Goal: Information Seeking & Learning: Learn about a topic

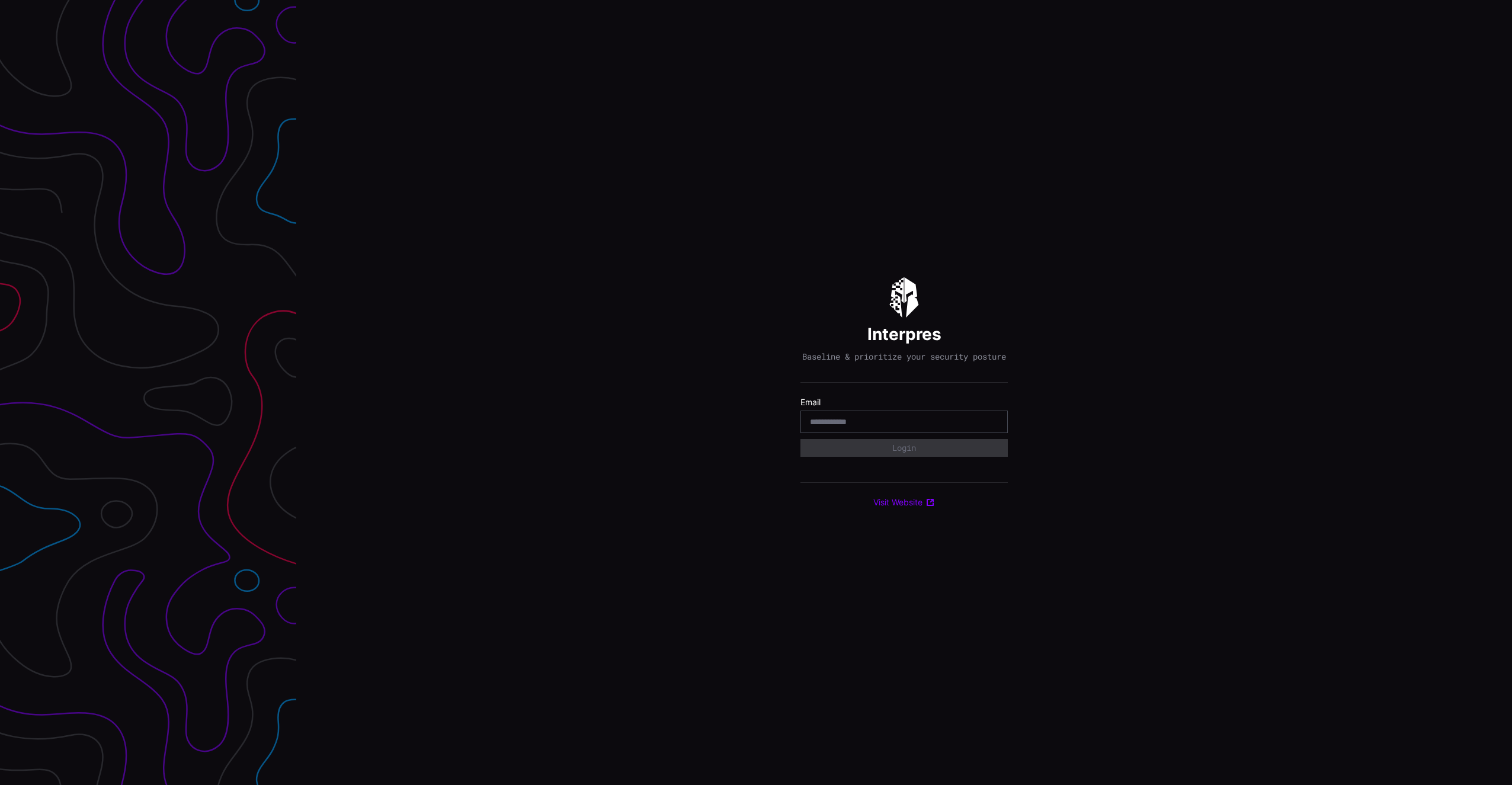
click at [988, 420] on div at bounding box center [904, 421] width 207 height 23
click at [991, 425] on body "Interpres Baseline & prioritize your security posture Email Login Visit Website" at bounding box center [756, 392] width 1512 height 785
click at [1511, 426] on com-1password-button at bounding box center [1512, 392] width 0 height 785
type input "**********"
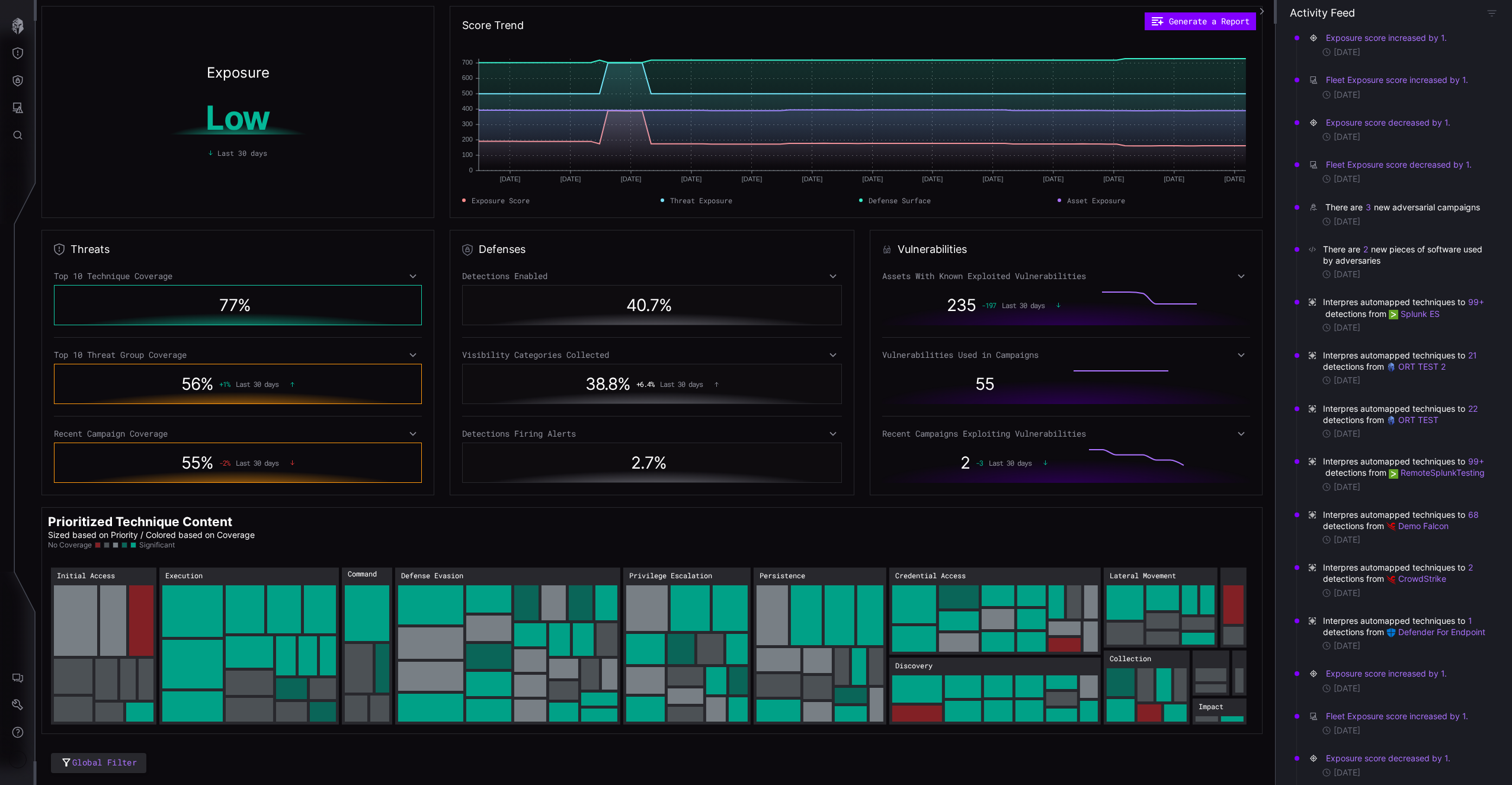
click at [1213, 278] on div "Assets With Known Exploited Vulnerabilities" at bounding box center [1065, 276] width 368 height 11
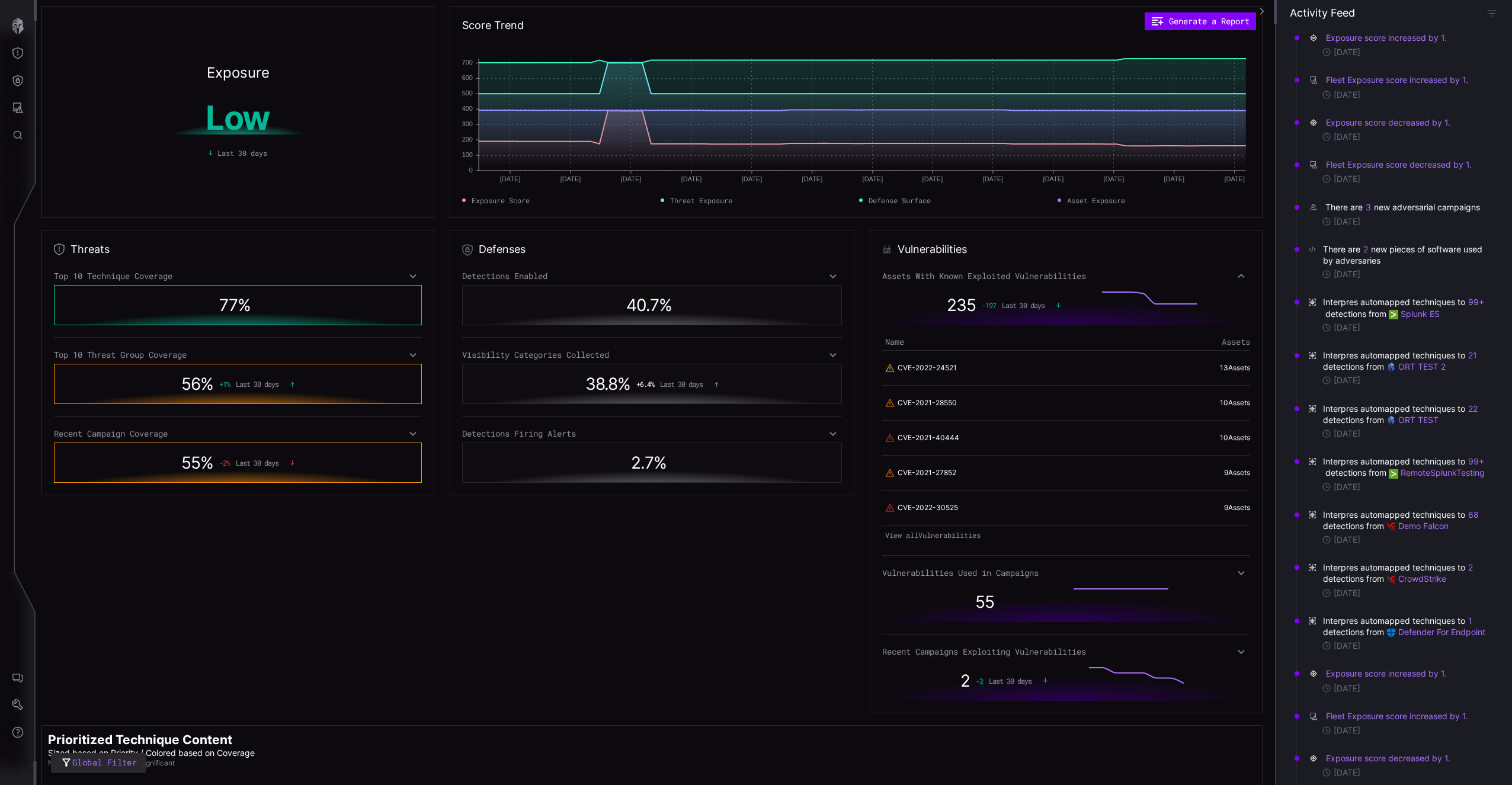
click at [1213, 277] on div "Assets With Known Exploited Vulnerabilities" at bounding box center [1065, 276] width 368 height 11
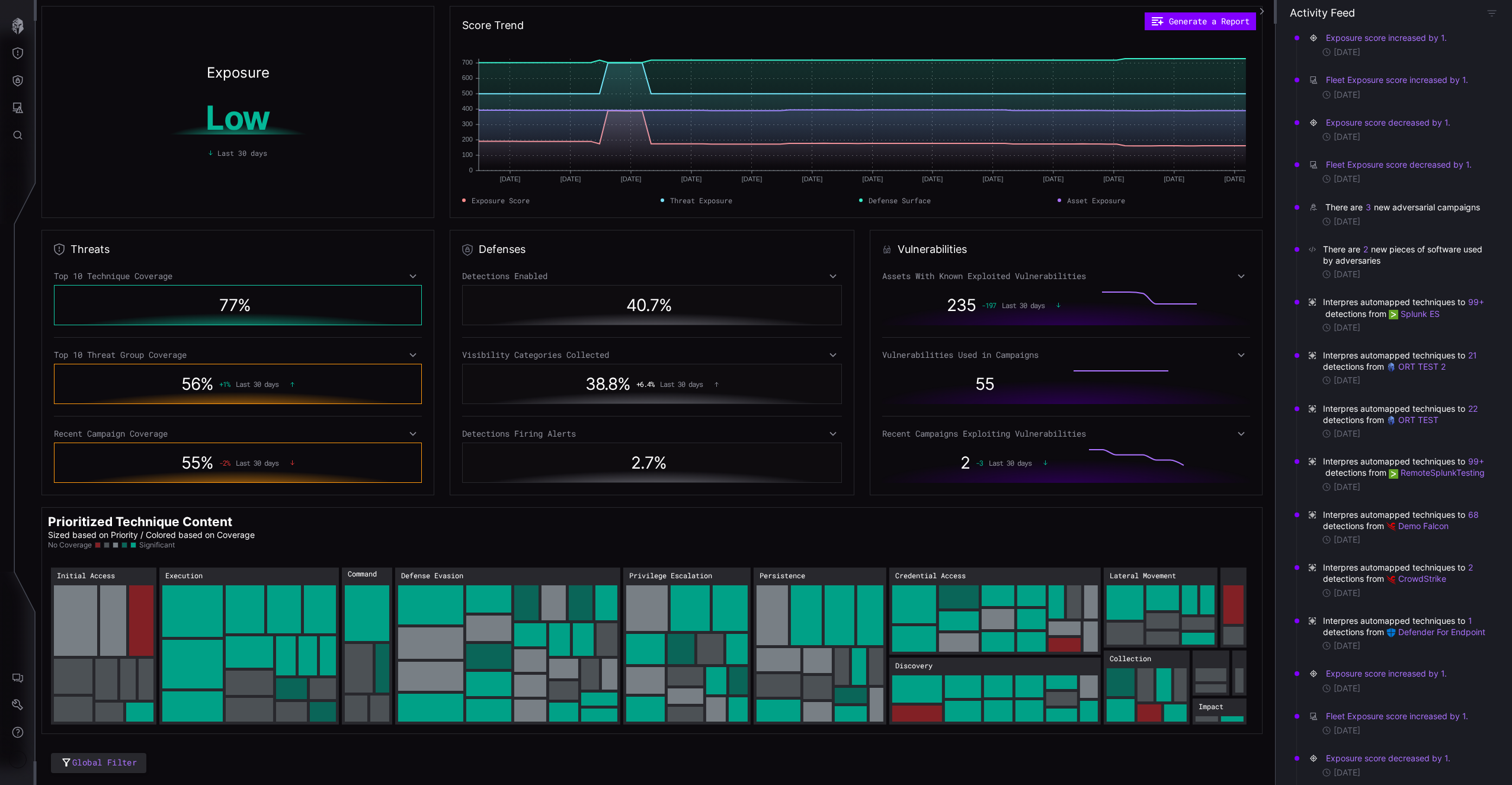
click at [1228, 367] on div "55" at bounding box center [1065, 384] width 368 height 41
click at [1228, 360] on div "Vulnerabilities Used in Campaigns" at bounding box center [1065, 355] width 368 height 11
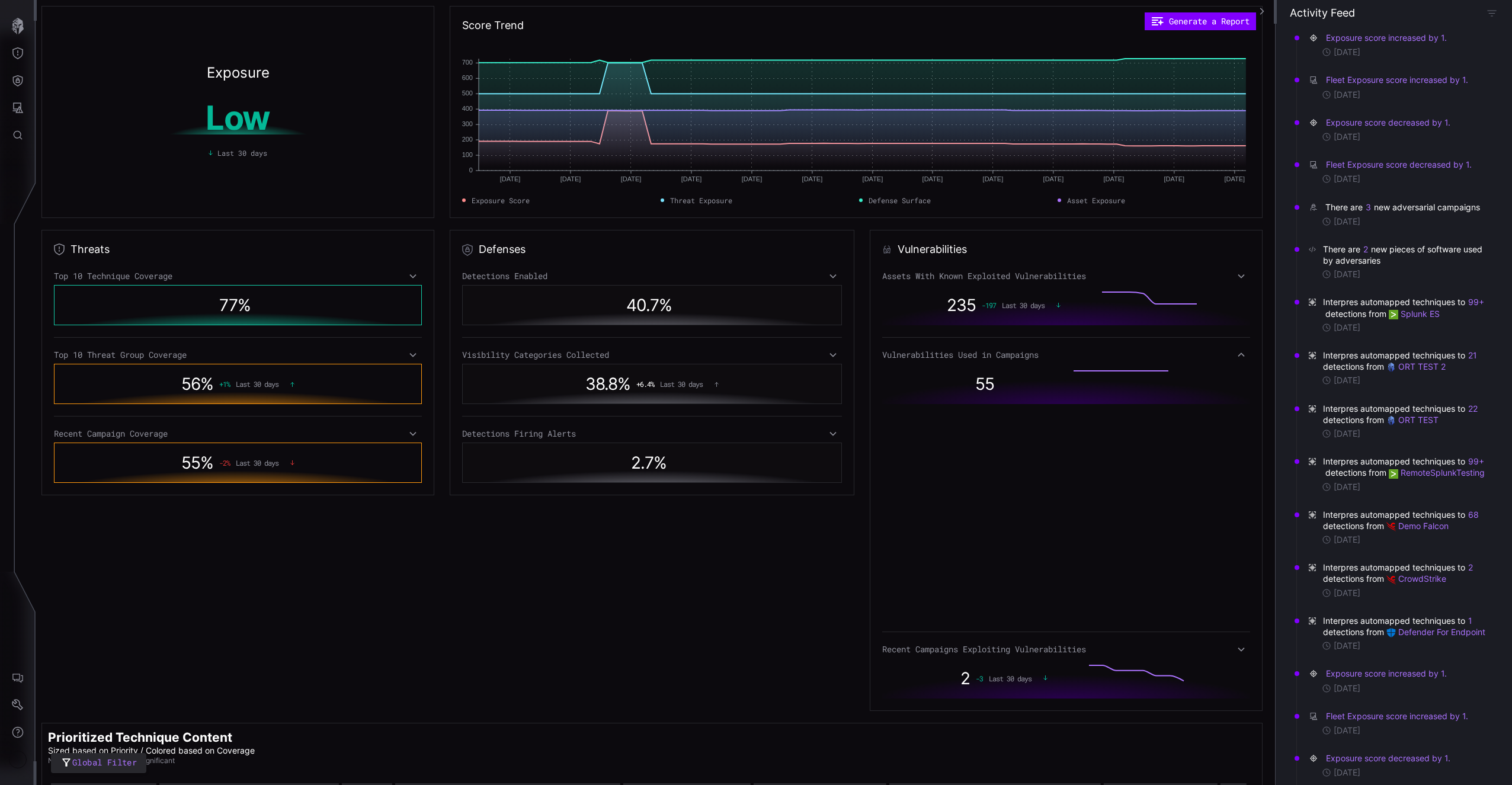
click at [1228, 360] on div "Vulnerabilities Used in Campaigns" at bounding box center [1065, 355] width 368 height 11
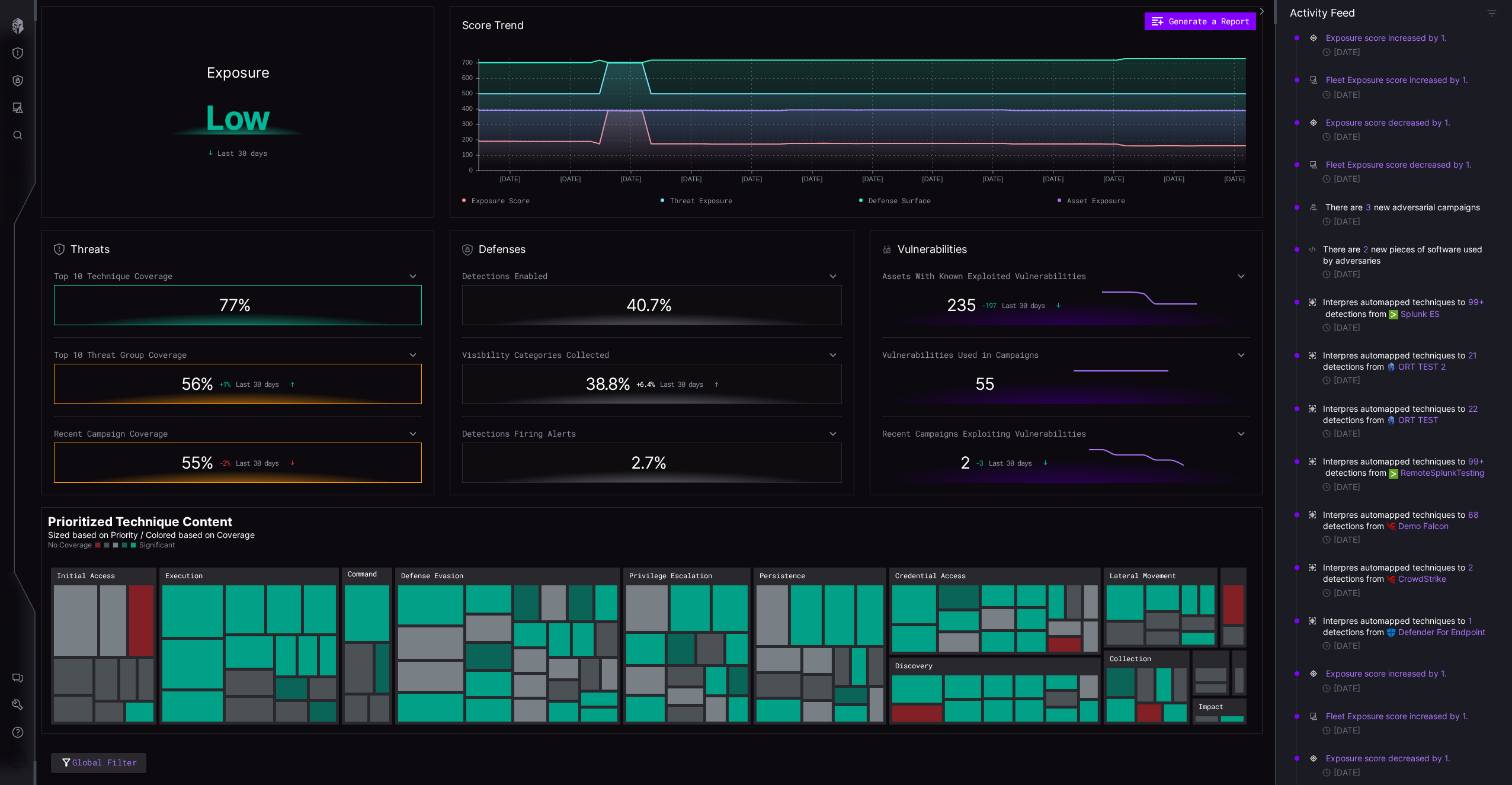
click at [1230, 432] on div "Recent Campaigns Exploiting Vulnerabilities" at bounding box center [1065, 433] width 368 height 11
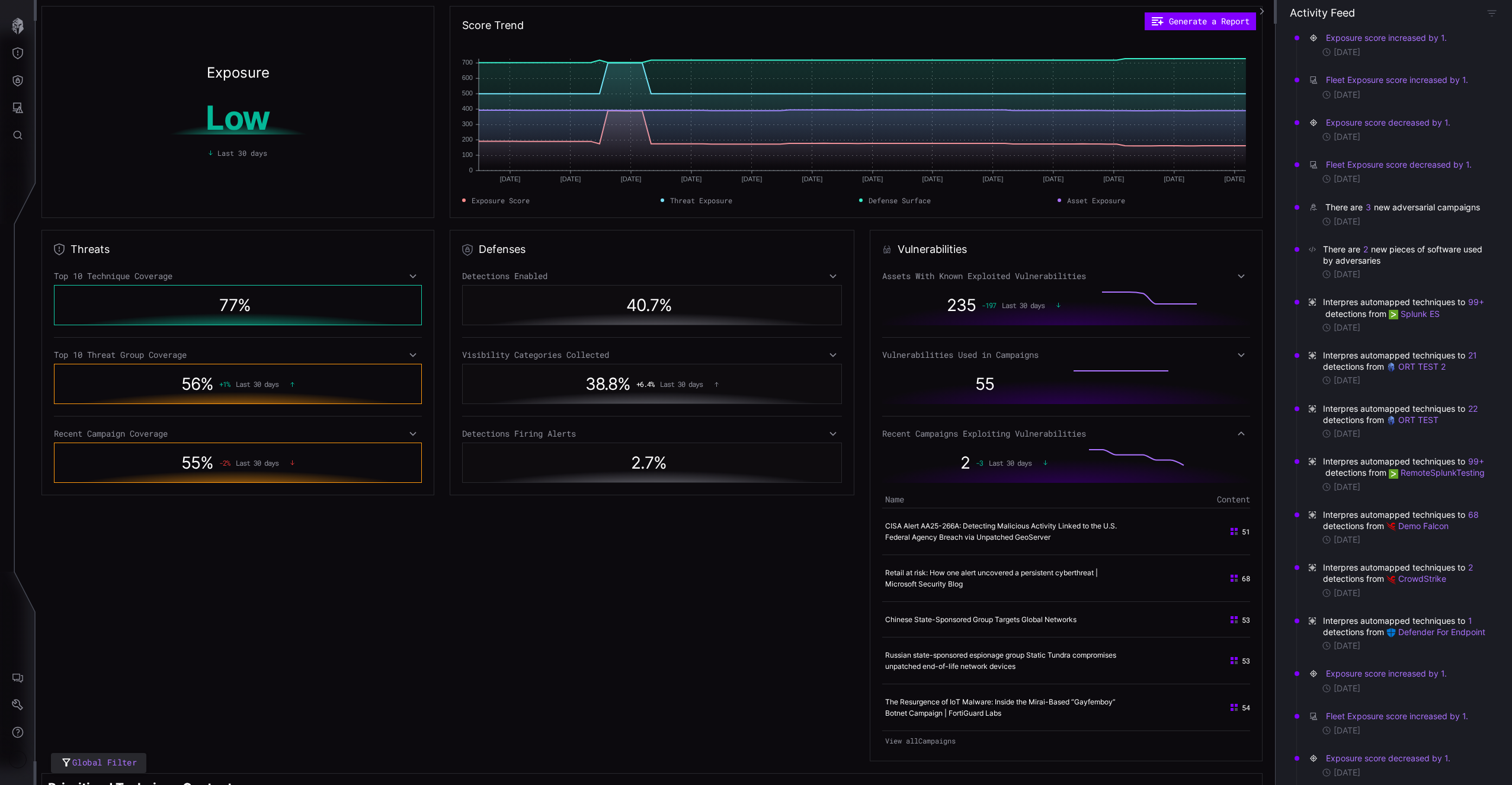
click at [1230, 432] on div "Recent Campaigns Exploiting Vulnerabilities" at bounding box center [1065, 433] width 368 height 11
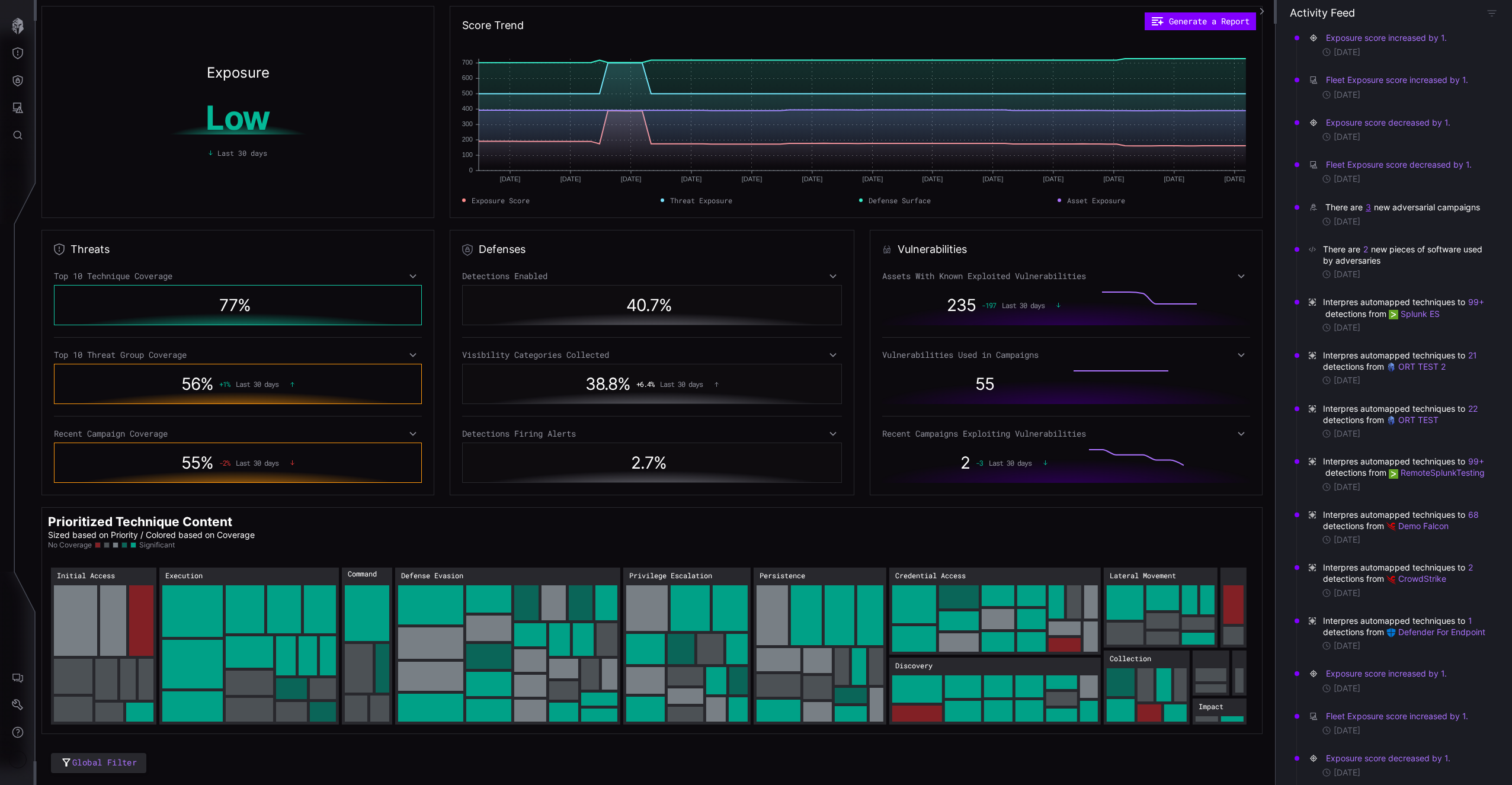
click at [1369, 205] on button "3" at bounding box center [1368, 207] width 7 height 12
click at [1310, 190] on div "Fleet Exposure score decreased by 1. [DATE]" at bounding box center [1396, 171] width 195 height 42
click at [1260, 13] on icon "button" at bounding box center [1261, 11] width 8 height 8
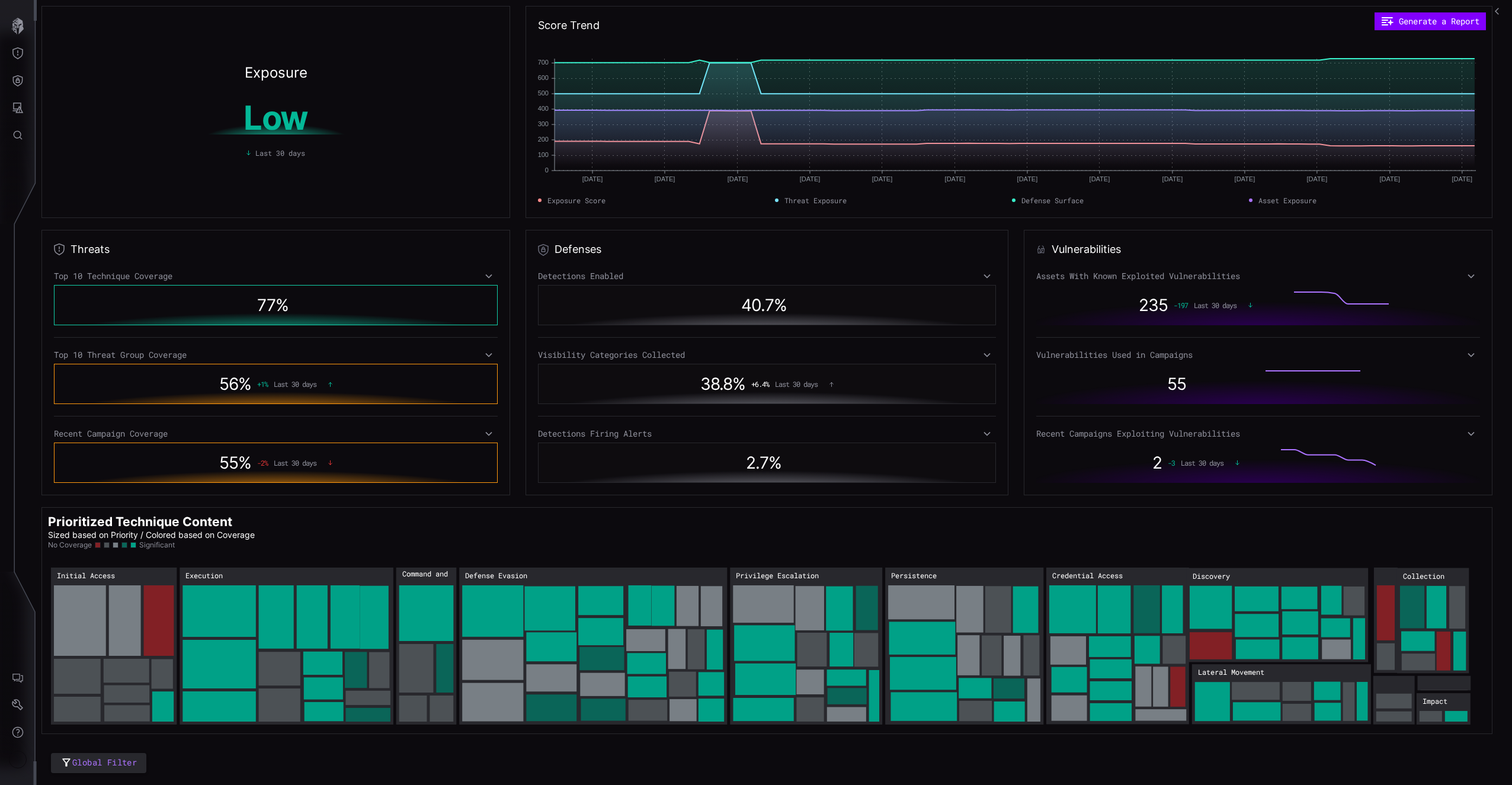
click at [1499, 11] on icon "button" at bounding box center [1499, 11] width 8 height 8
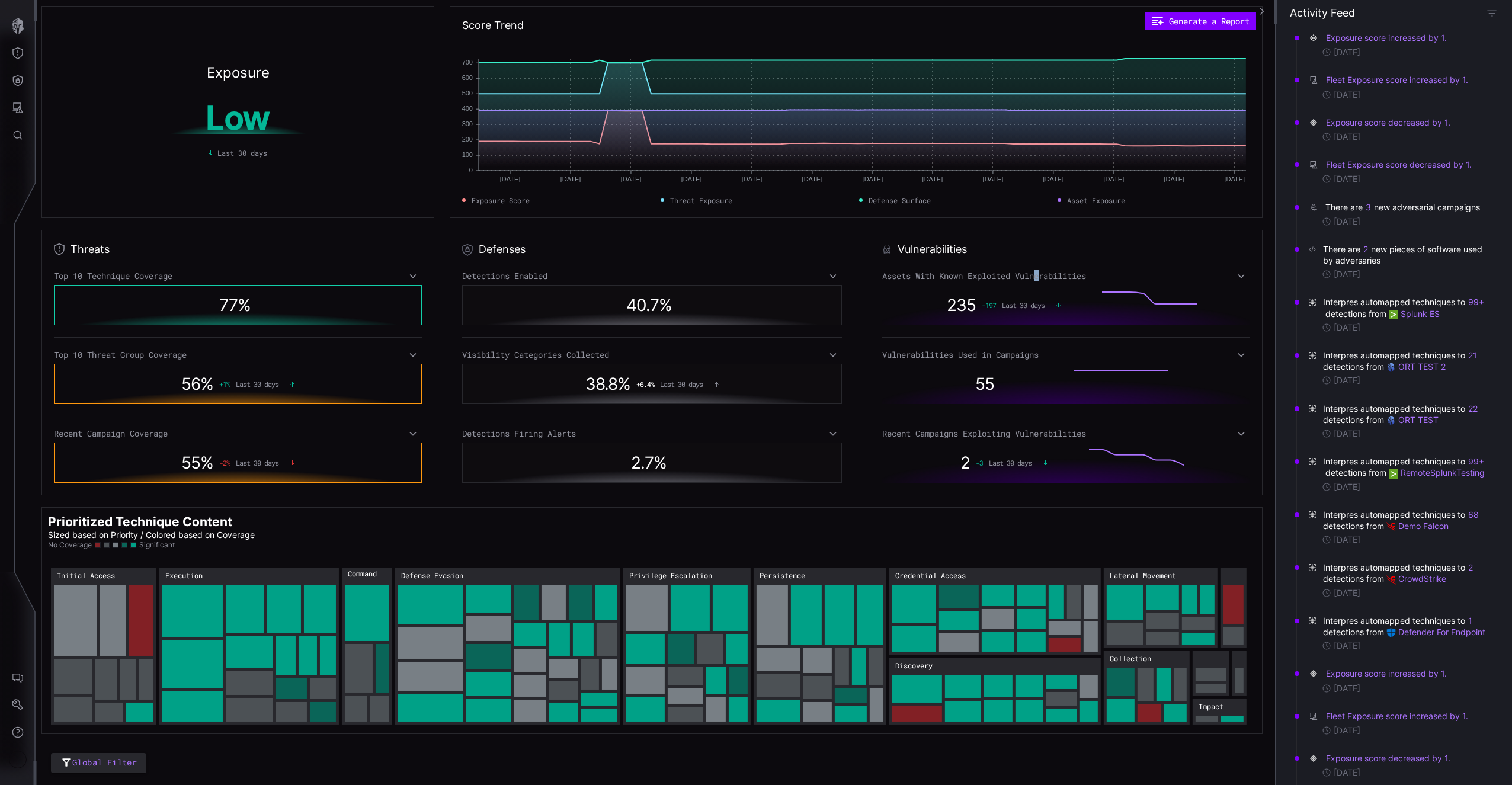
click at [1039, 279] on div "Assets With Known Exploited Vulnerabilities" at bounding box center [1065, 276] width 368 height 11
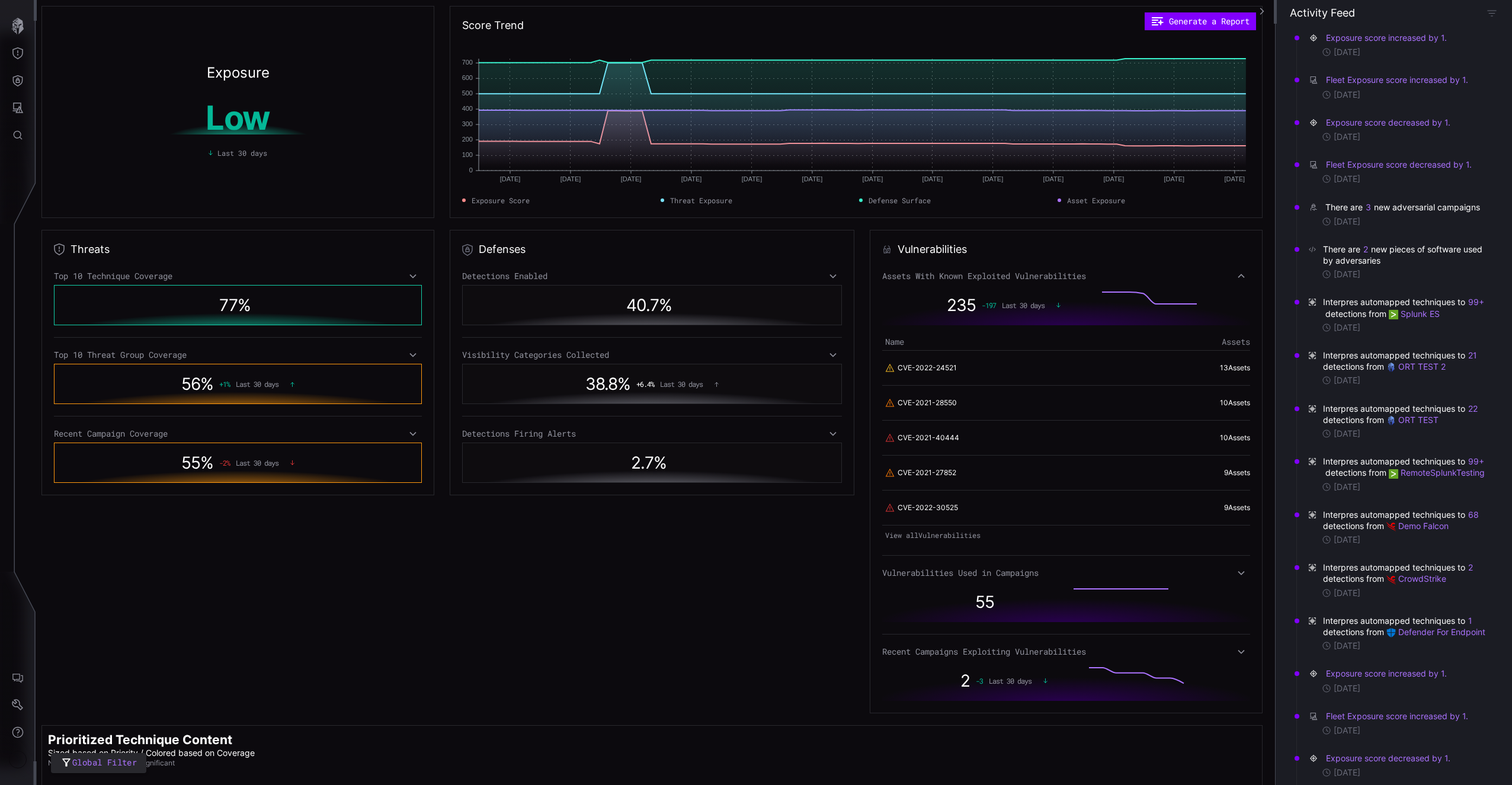
click at [1061, 280] on div "Assets With Known Exploited Vulnerabilities" at bounding box center [1065, 276] width 368 height 11
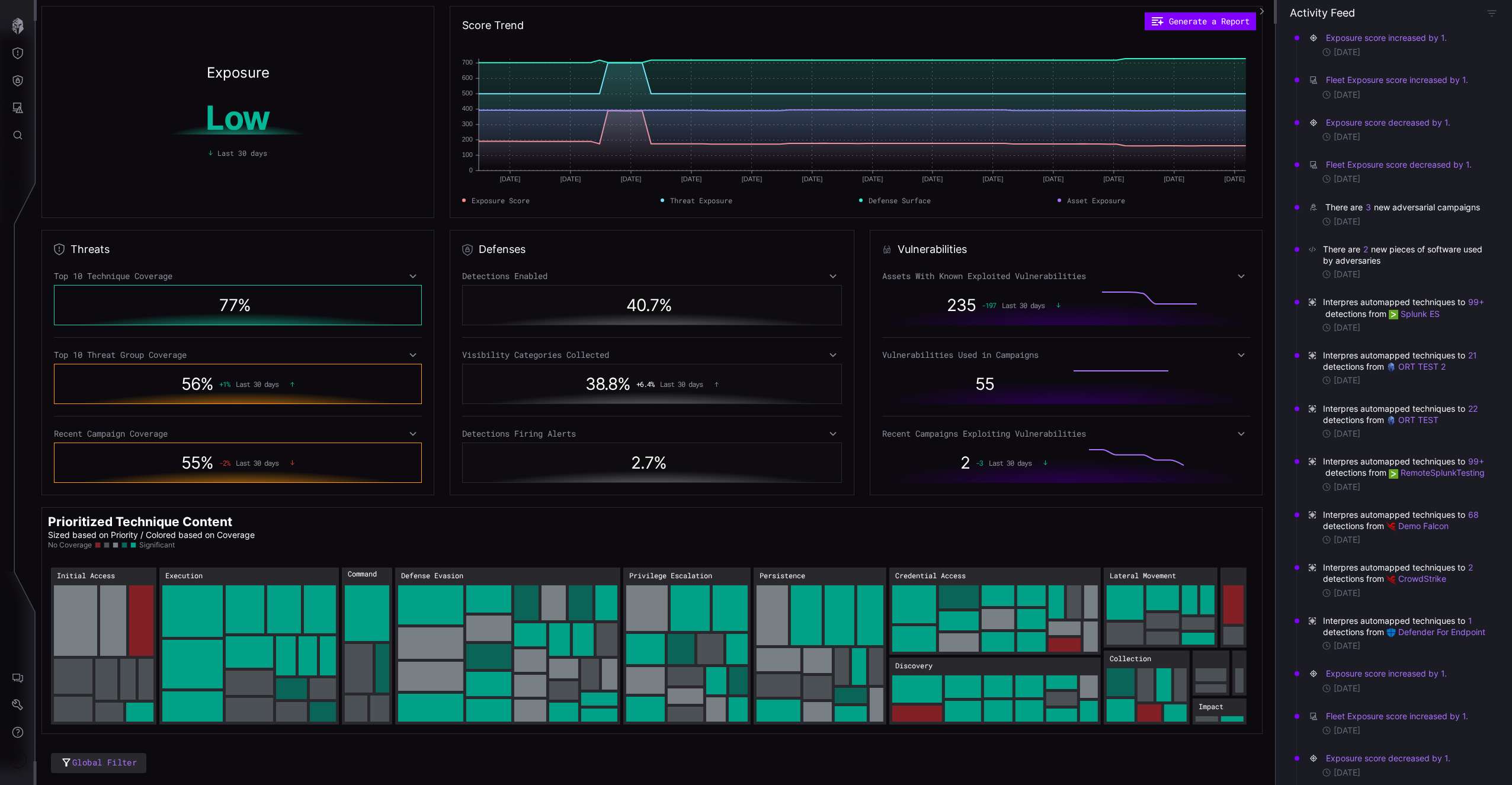
click at [1211, 280] on div "Assets With Known Exploited Vulnerabilities" at bounding box center [1065, 276] width 368 height 11
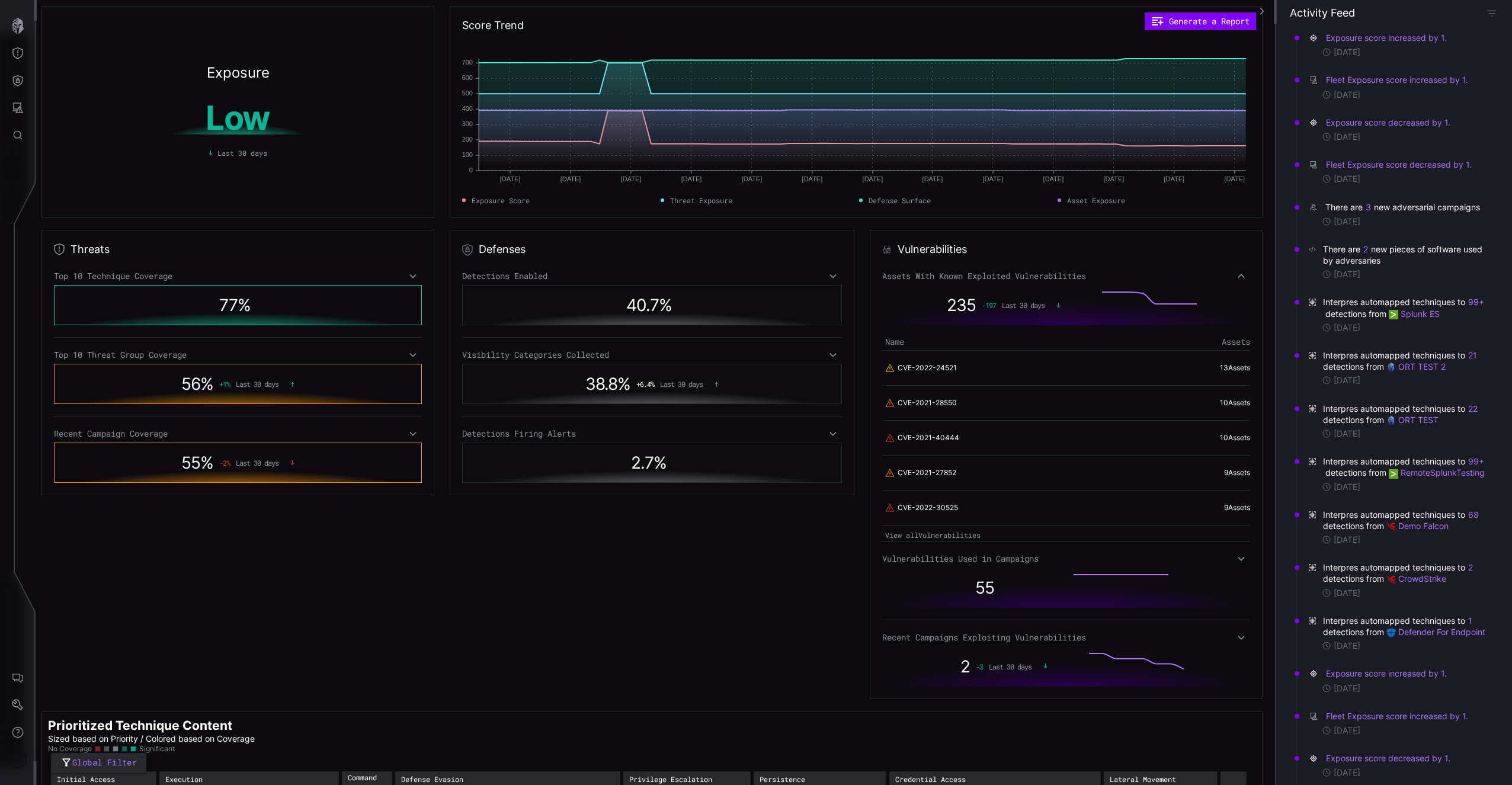
click at [1211, 280] on div "Assets With Known Exploited Vulnerabilities" at bounding box center [1065, 276] width 368 height 11
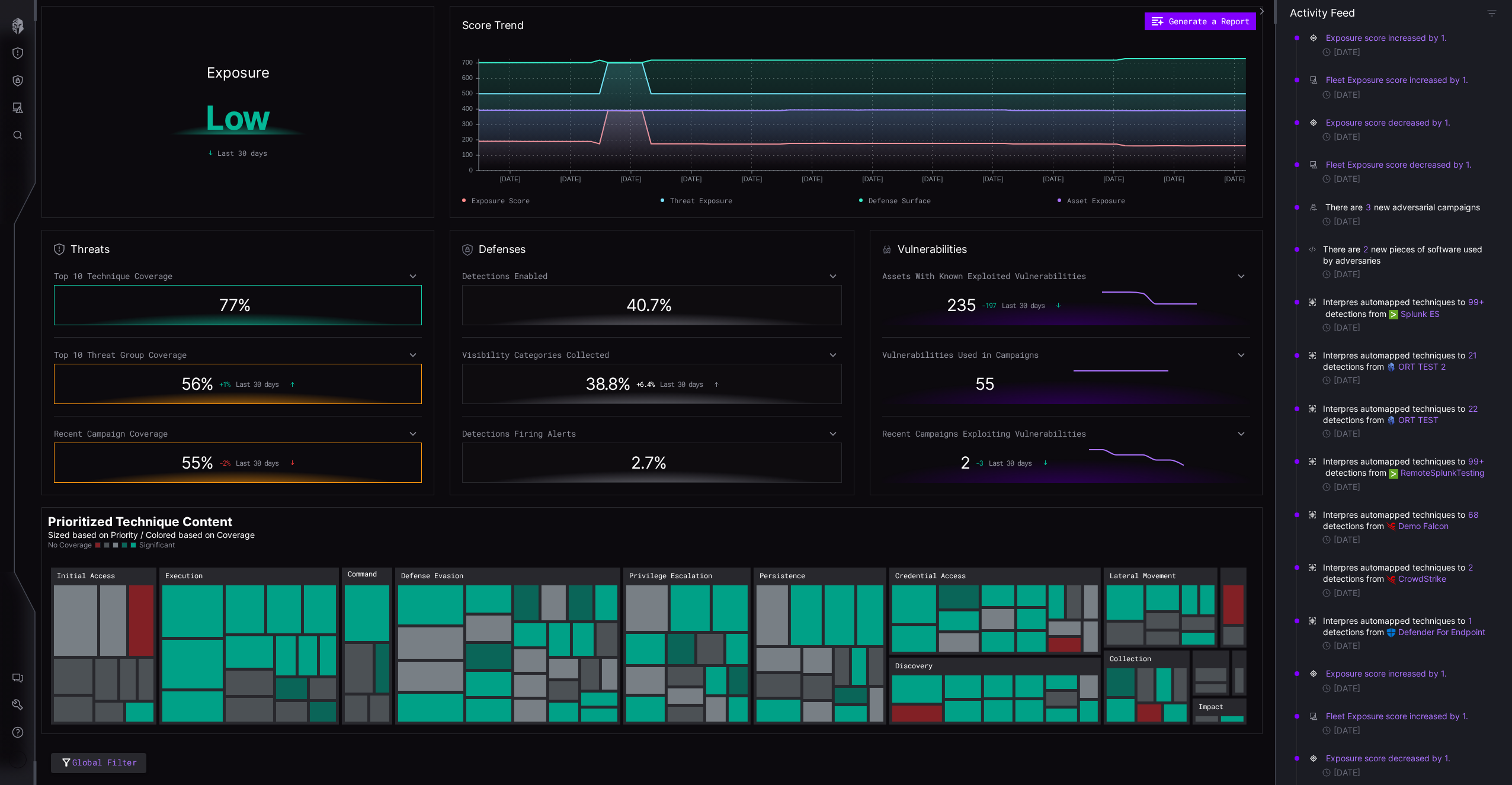
click at [1236, 368] on div "55" at bounding box center [1065, 384] width 368 height 41
click at [1229, 356] on div "Vulnerabilities Used in Campaigns" at bounding box center [1065, 355] width 368 height 11
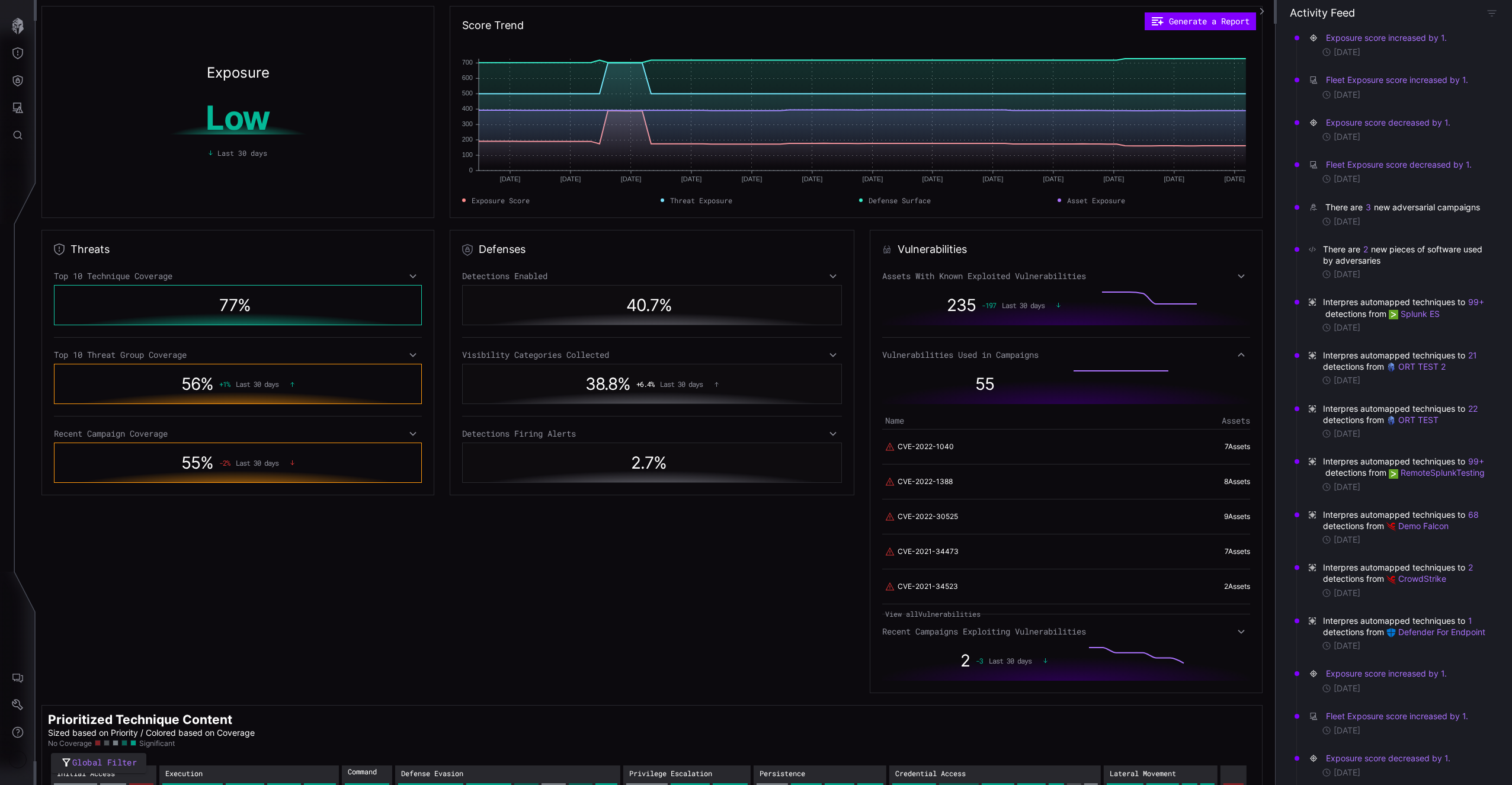
click at [1229, 356] on div "Vulnerabilities Used in Campaigns" at bounding box center [1065, 355] width 368 height 11
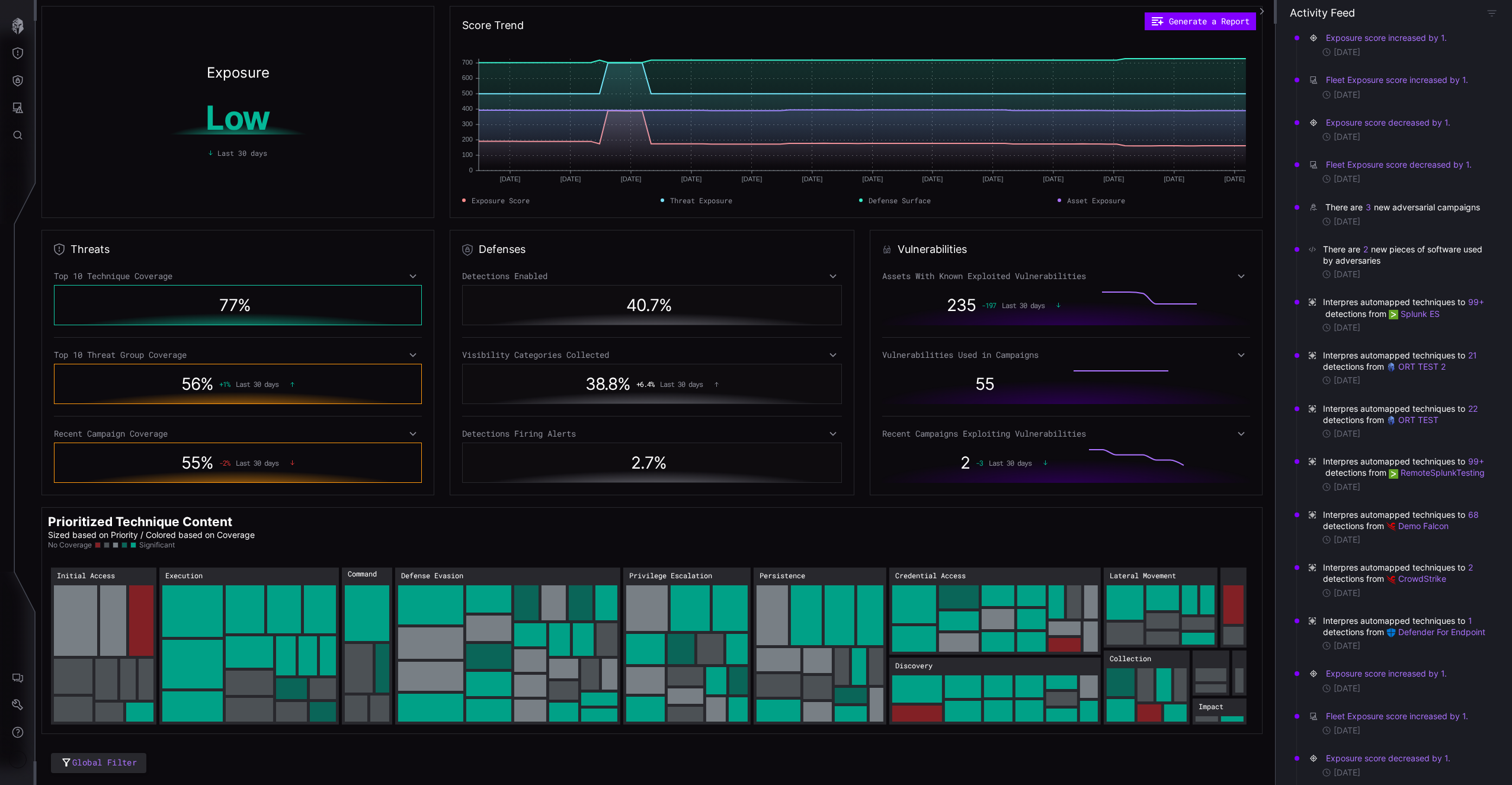
click at [1237, 426] on div "Assets With Known Exploited Vulnerabilities 235 -197 Last 30 days Vulnerabiliti…" at bounding box center [1065, 377] width 368 height 212
click at [1237, 432] on icon at bounding box center [1241, 434] width 8 height 10
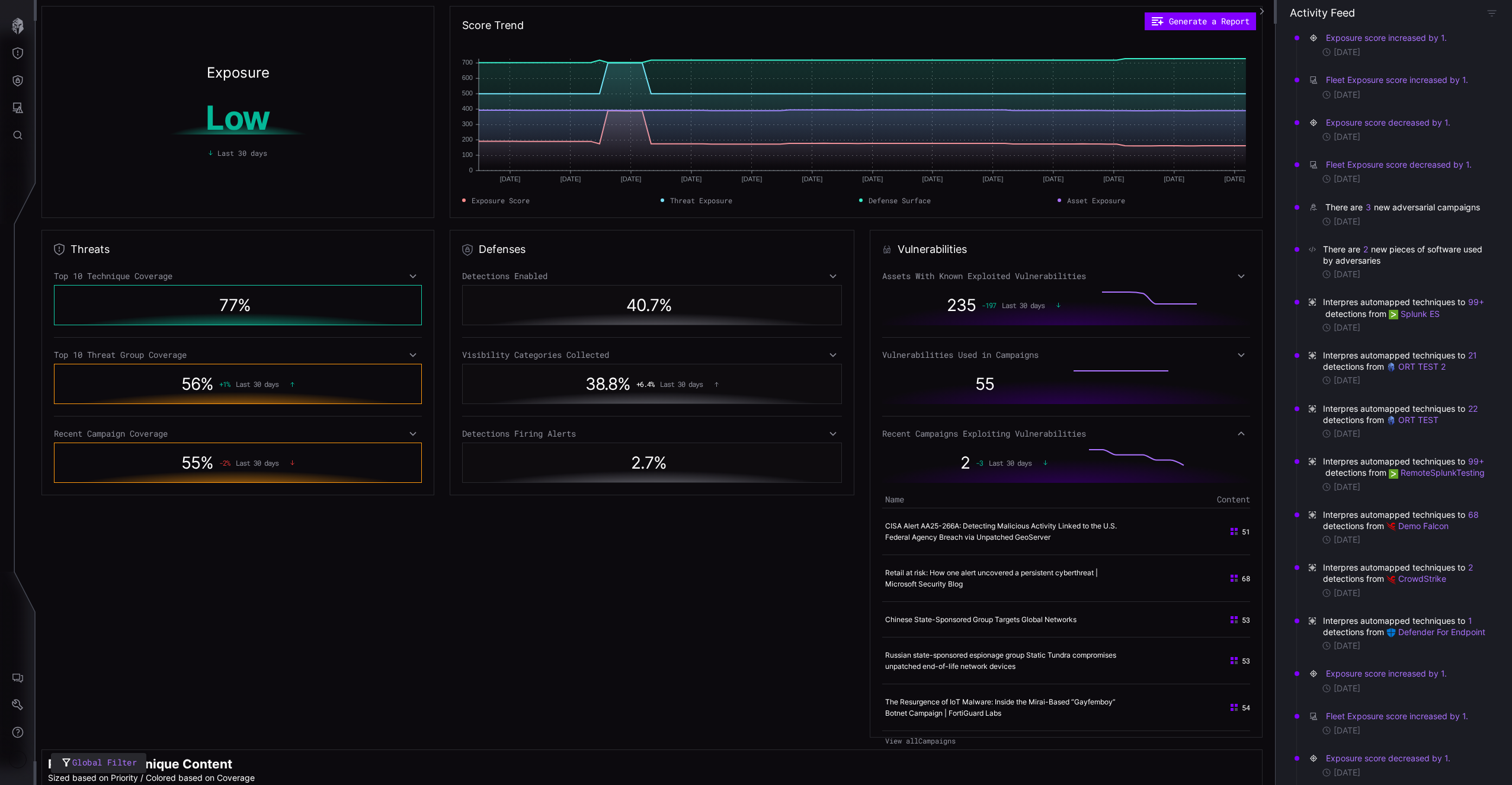
click at [1237, 431] on icon at bounding box center [1241, 434] width 8 height 10
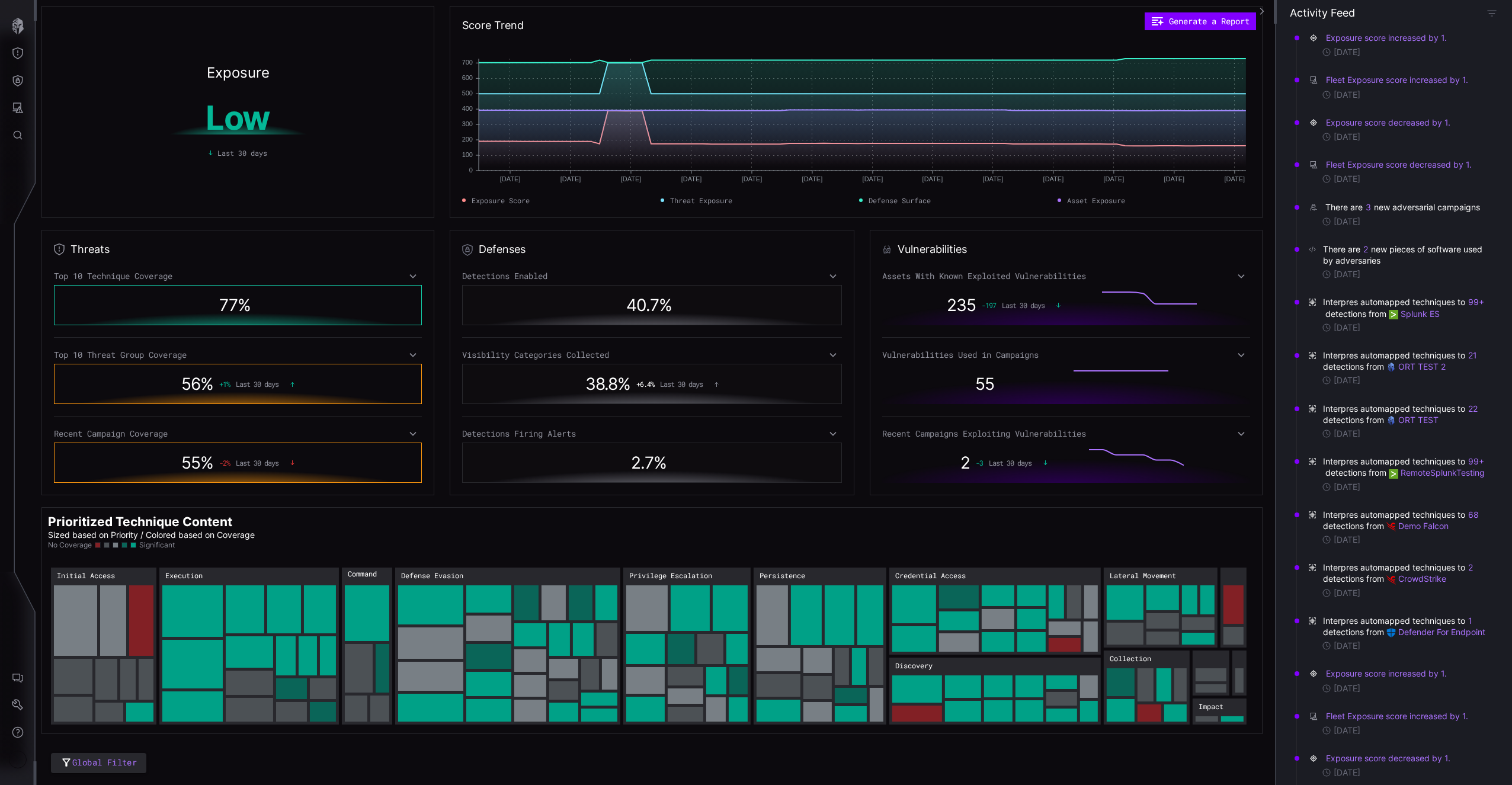
click at [1237, 280] on icon at bounding box center [1241, 277] width 8 height 10
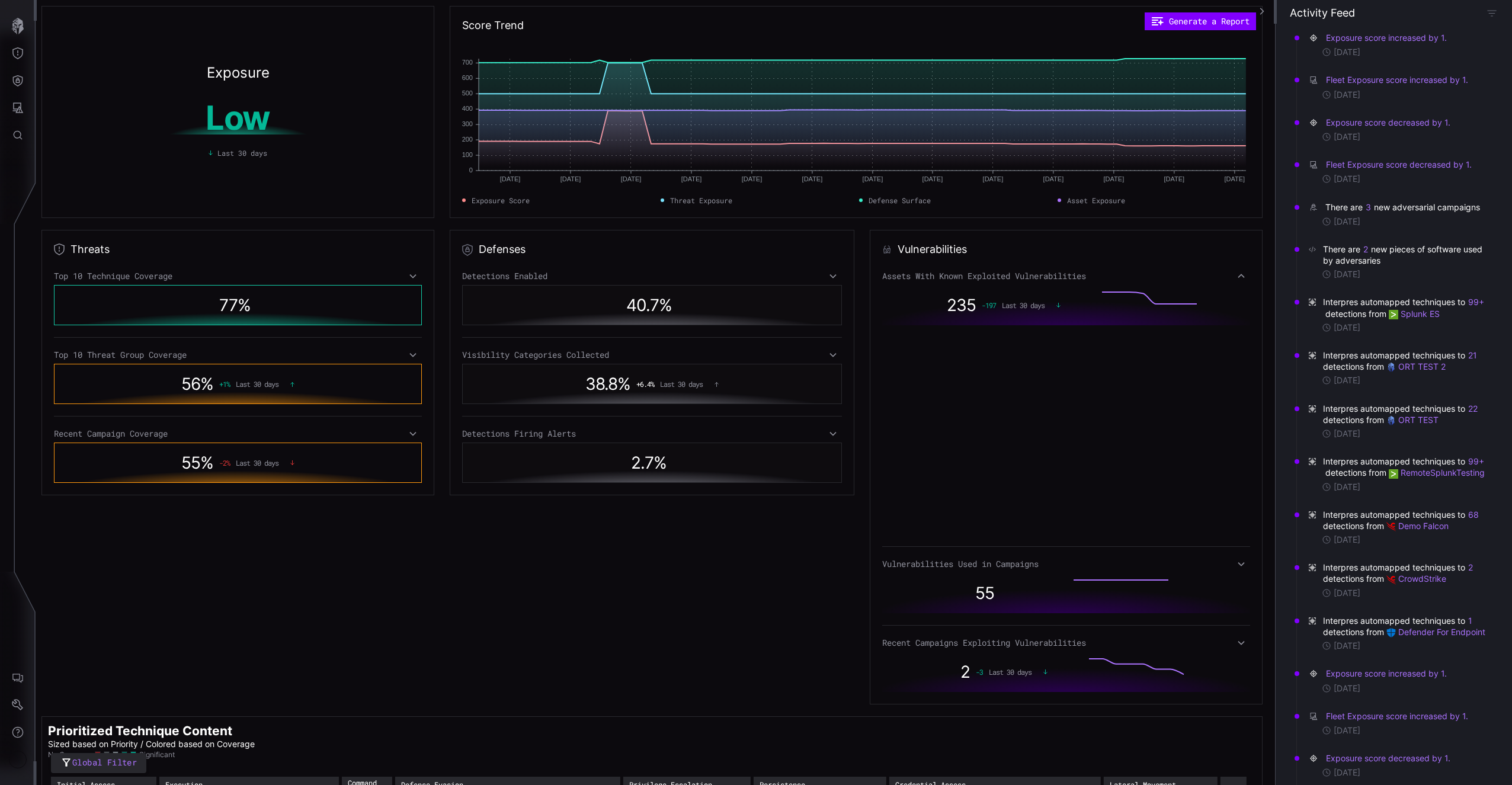
click at [1237, 279] on icon at bounding box center [1241, 277] width 8 height 10
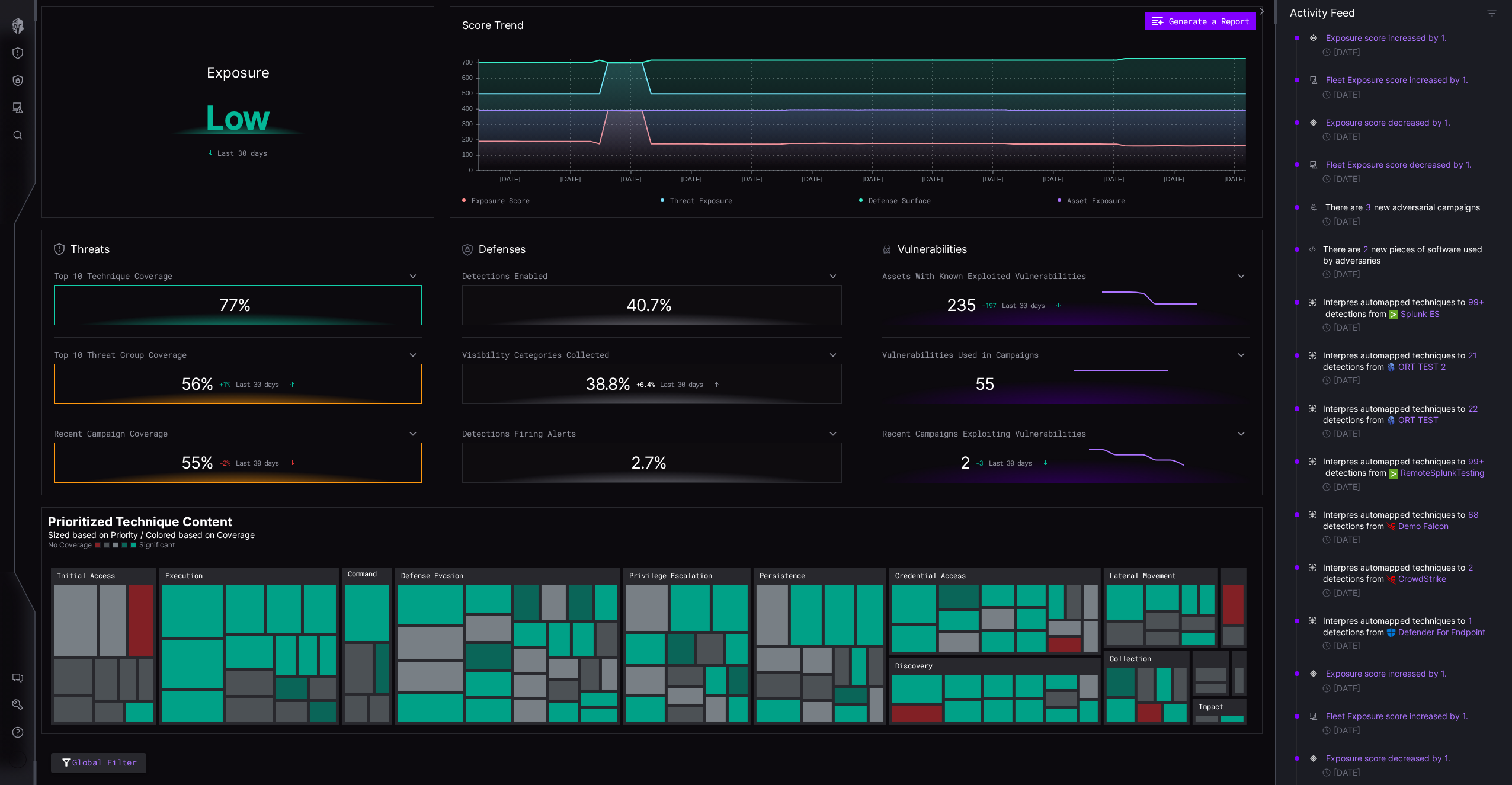
click at [1240, 351] on div "Vulnerabilities Used in Campaigns" at bounding box center [1065, 355] width 368 height 11
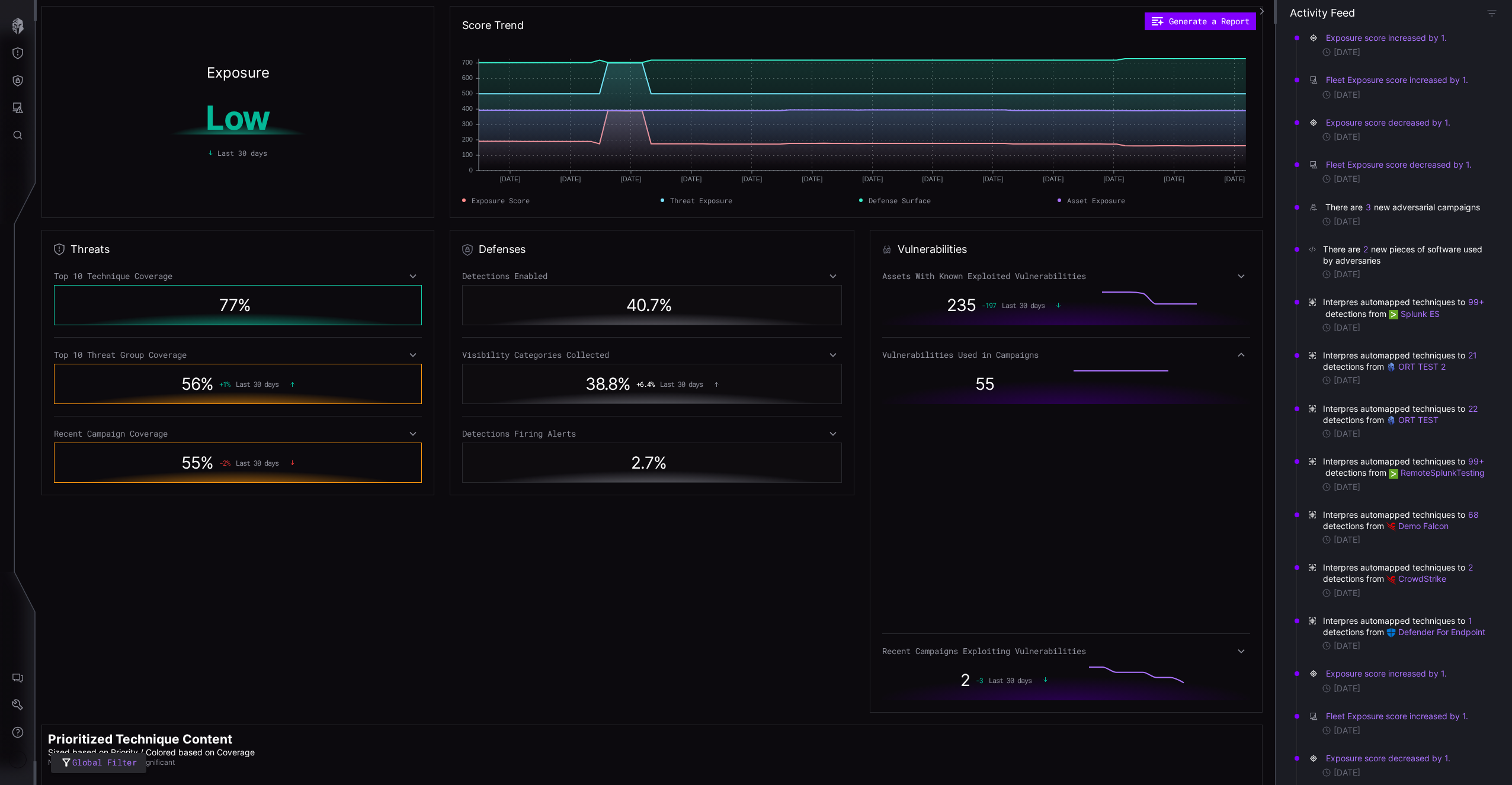
click at [1237, 353] on icon at bounding box center [1241, 355] width 8 height 10
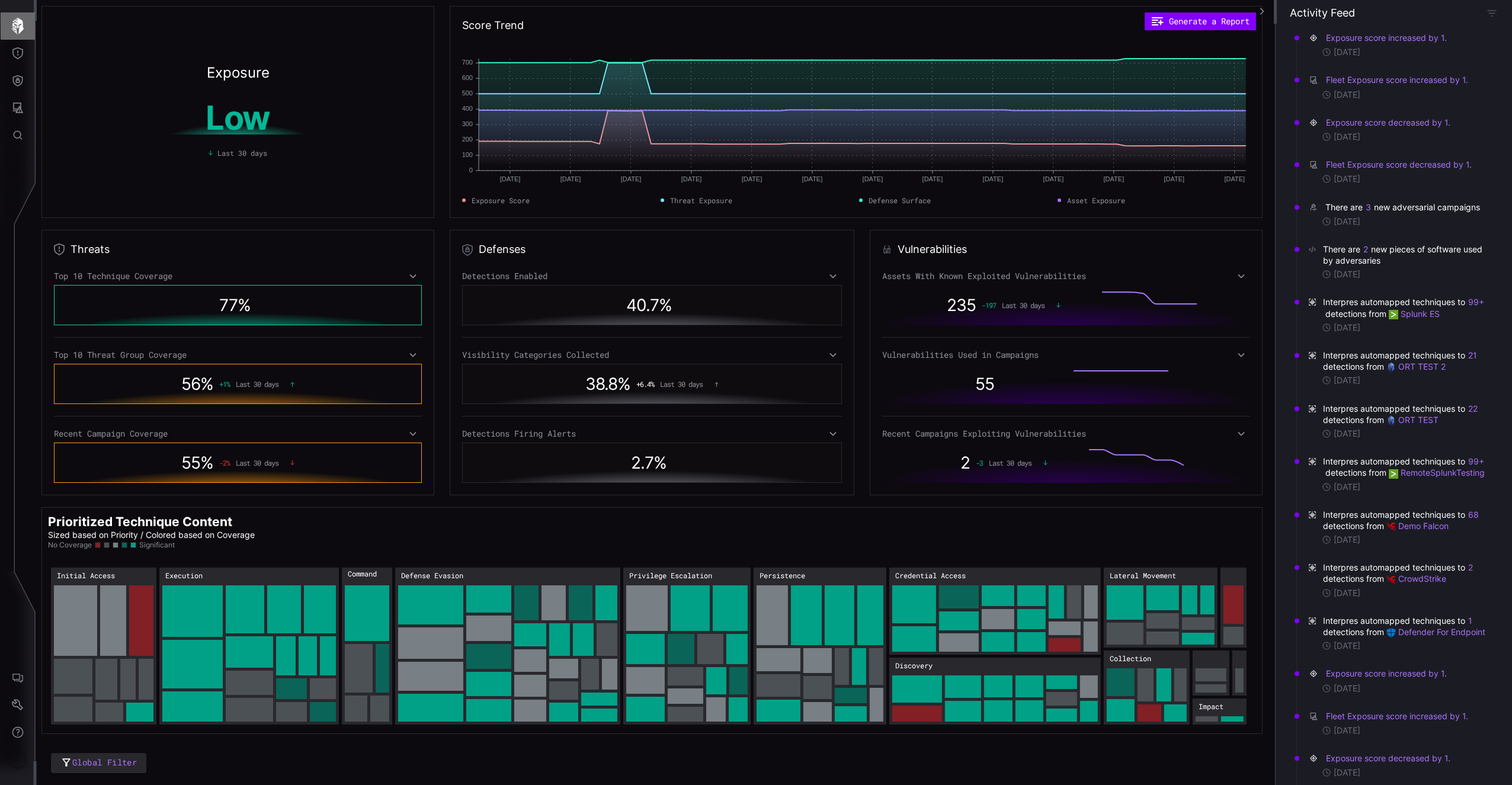
click at [29, 30] on button "button" at bounding box center [18, 27] width 35 height 28
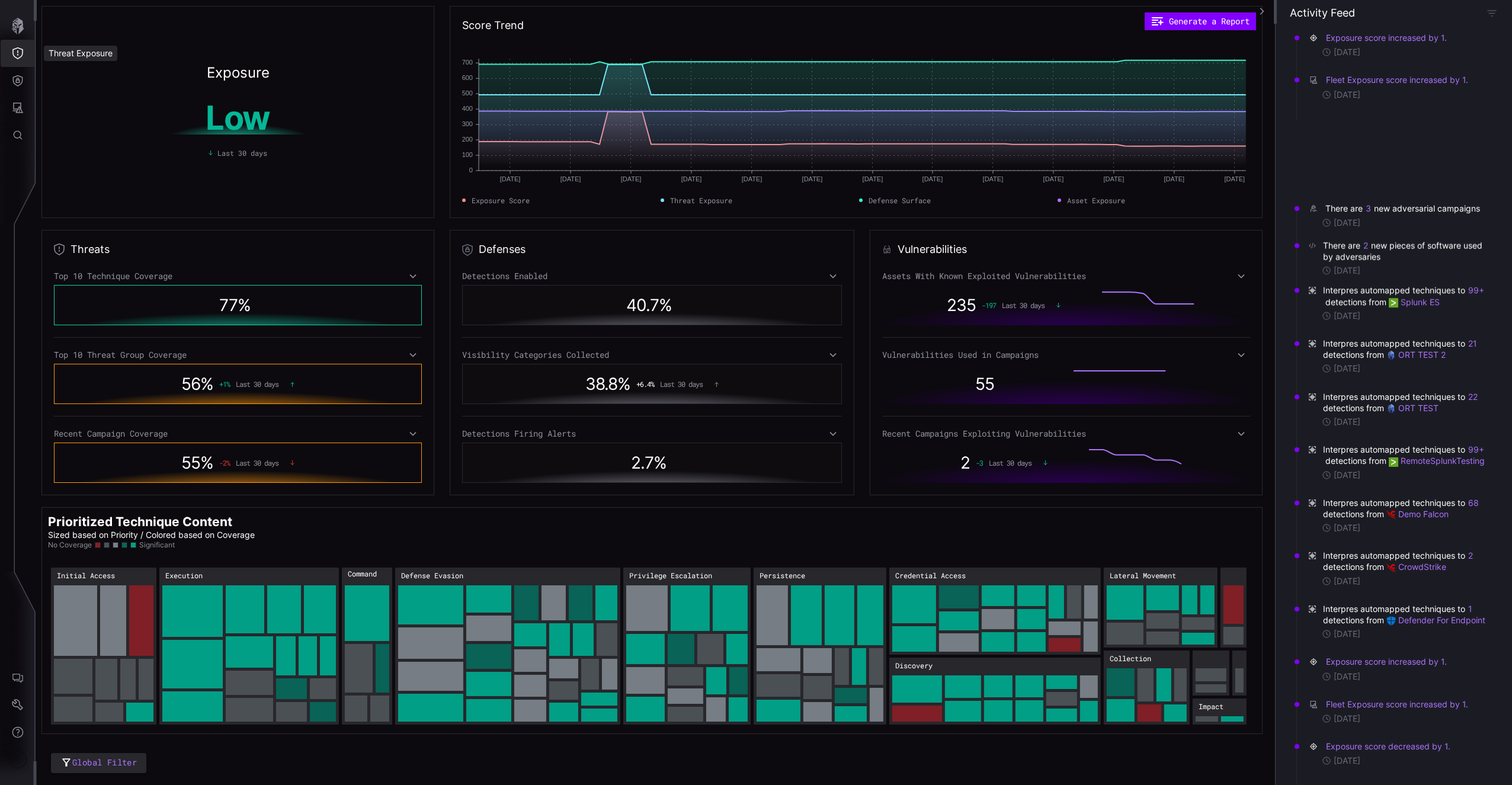
click at [20, 63] on button "Threat Exposure" at bounding box center [18, 54] width 35 height 28
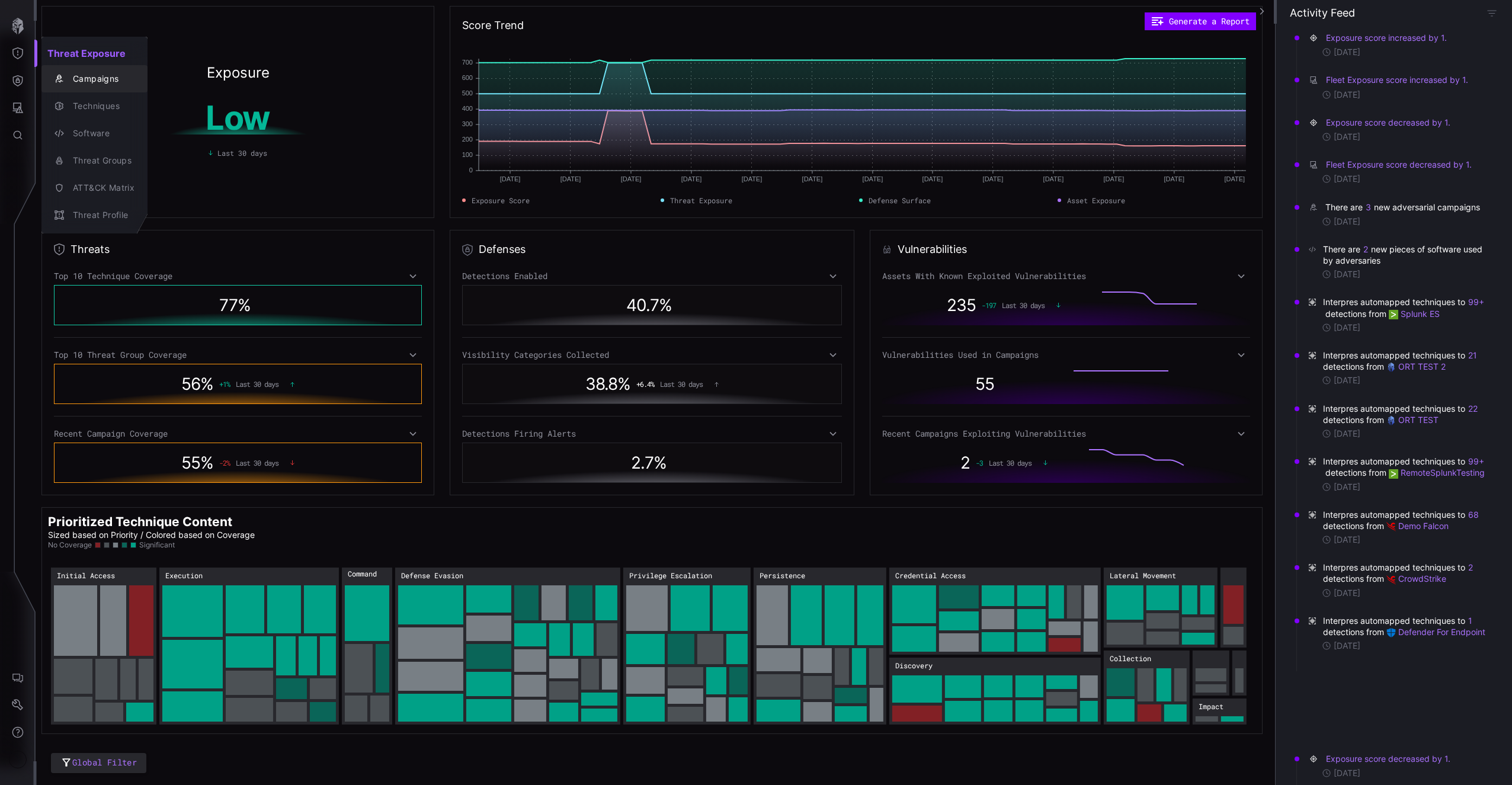
click at [61, 89] on button "Campaigns" at bounding box center [94, 79] width 106 height 28
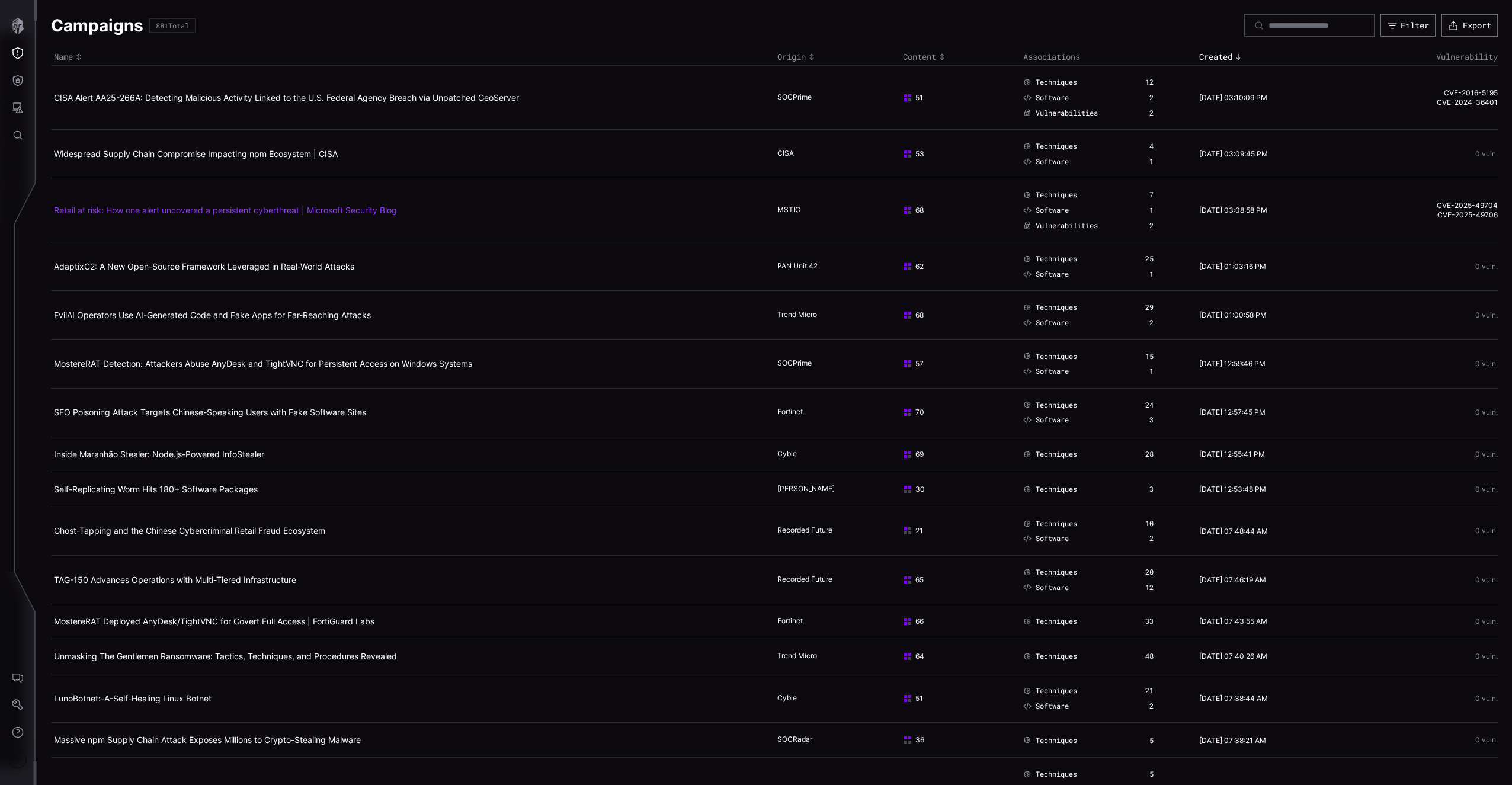
click at [332, 212] on link "Retail at risk: How one alert uncovered a persistent cyberthreat | Microsoft Se…" at bounding box center [225, 210] width 343 height 10
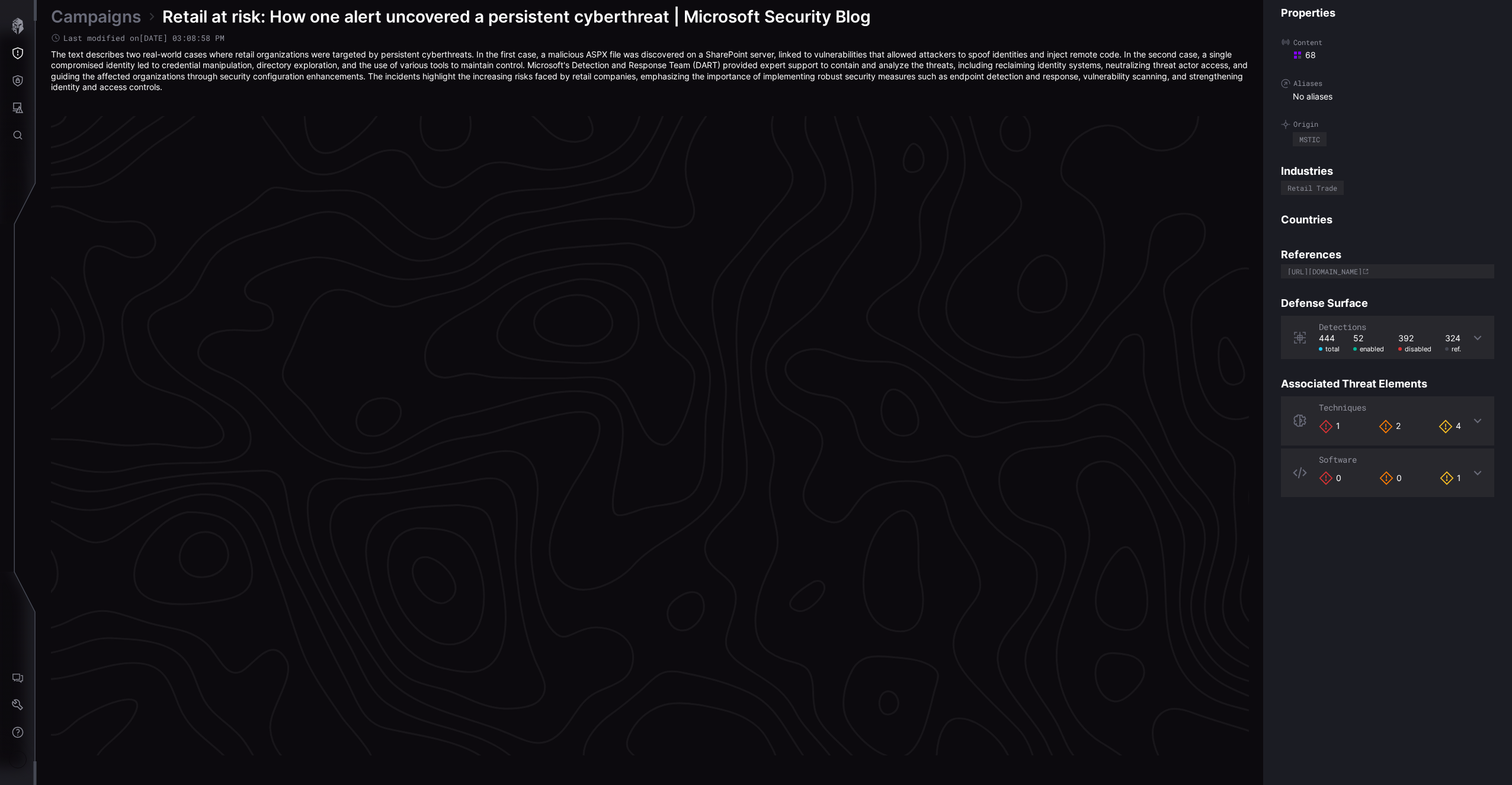
scroll to position [2351, 294]
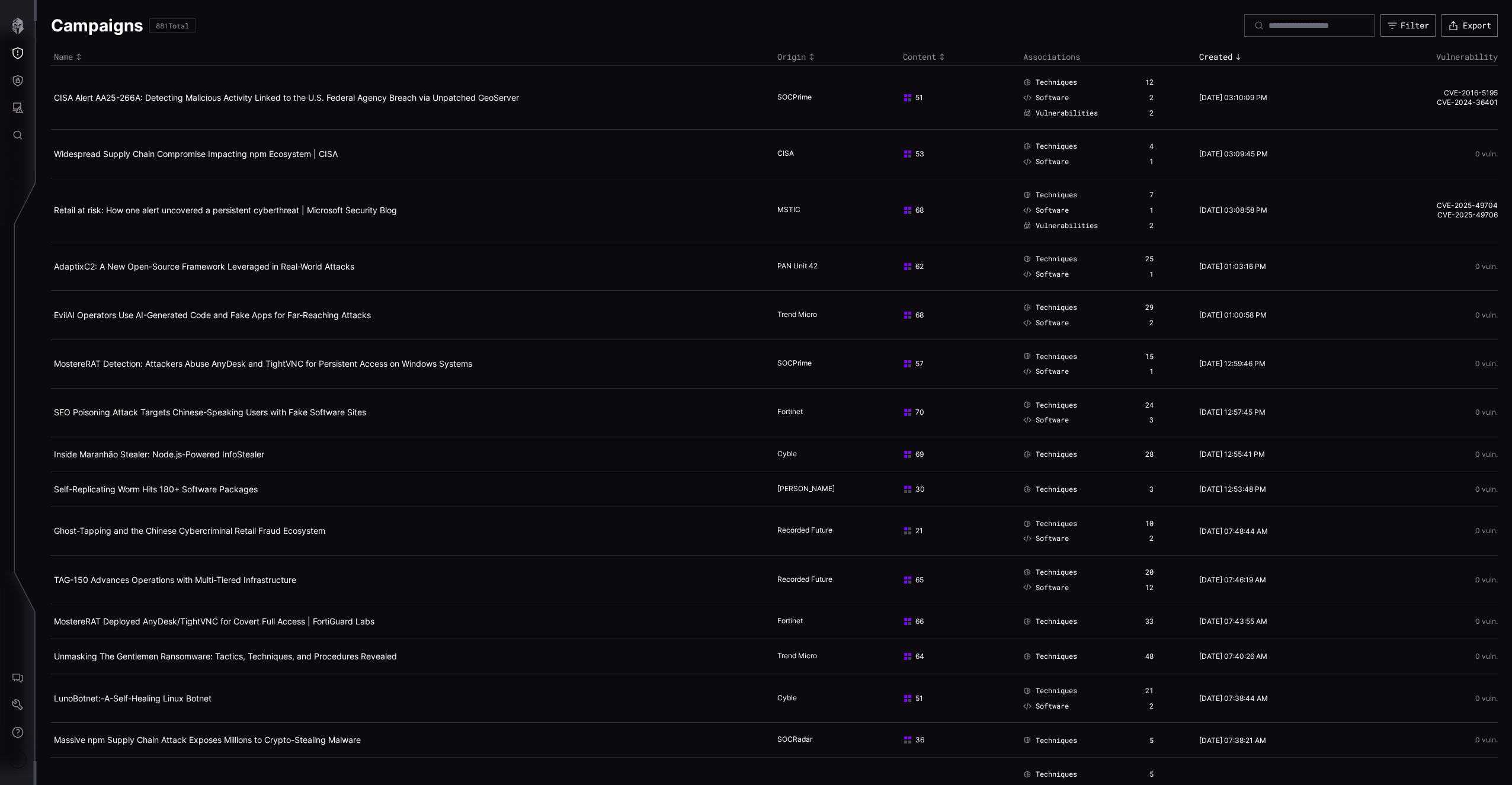
click at [279, 159] on h2 "Widespread Supply Chain Compromise Impacting npm Ecosystem | CISA" at bounding box center [407, 154] width 708 height 11
click at [277, 154] on link "Widespread Supply Chain Compromise Impacting npm Ecosystem | CISA" at bounding box center [195, 154] width 283 height 10
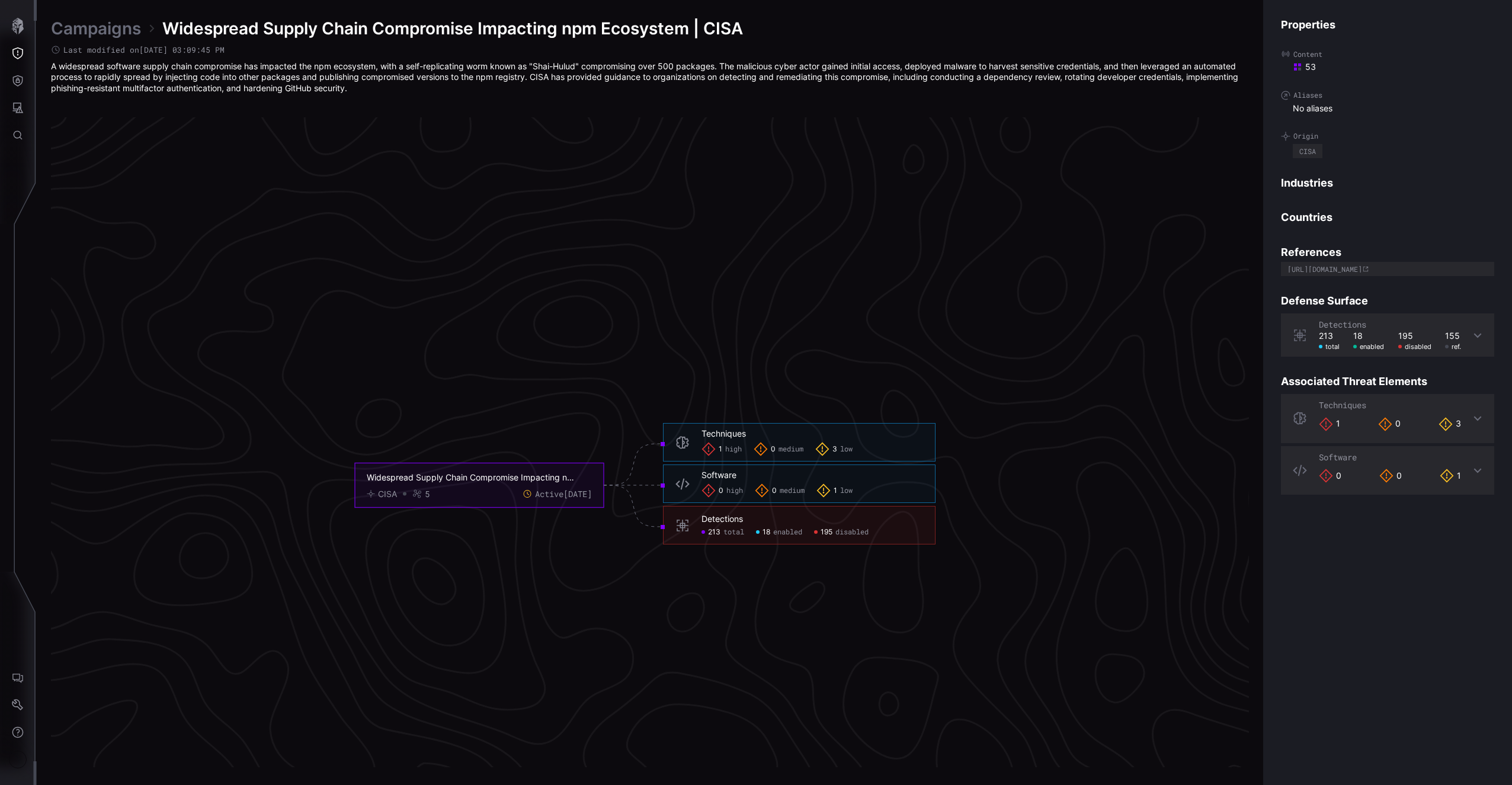
scroll to position [2291, 294]
click at [731, 535] on span "total" at bounding box center [733, 540] width 21 height 10
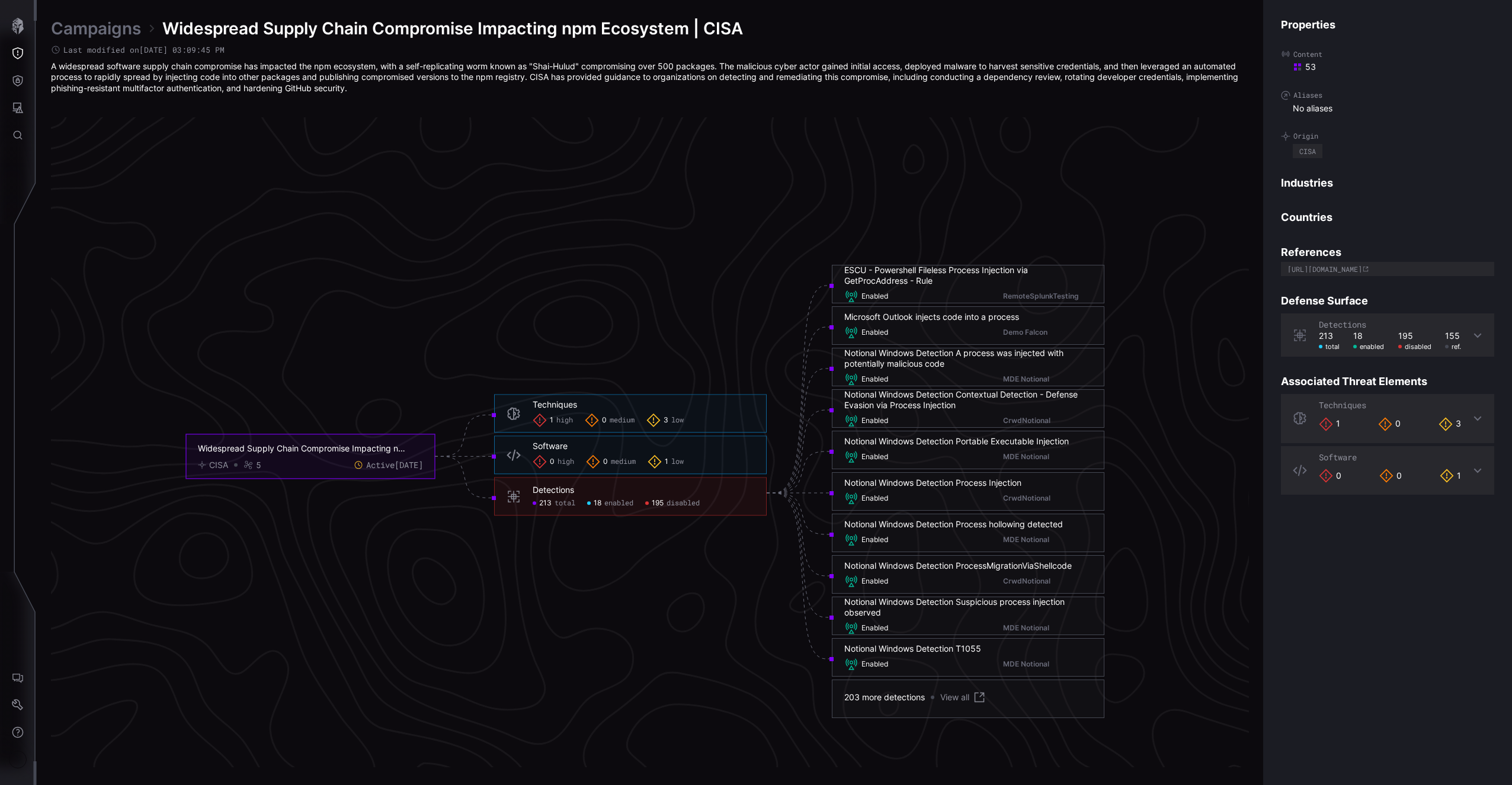
click at [702, 504] on div "213 total 18 enabled 195 disabled" at bounding box center [644, 504] width 222 height 10
click at [683, 501] on span "disabled" at bounding box center [683, 504] width 33 height 10
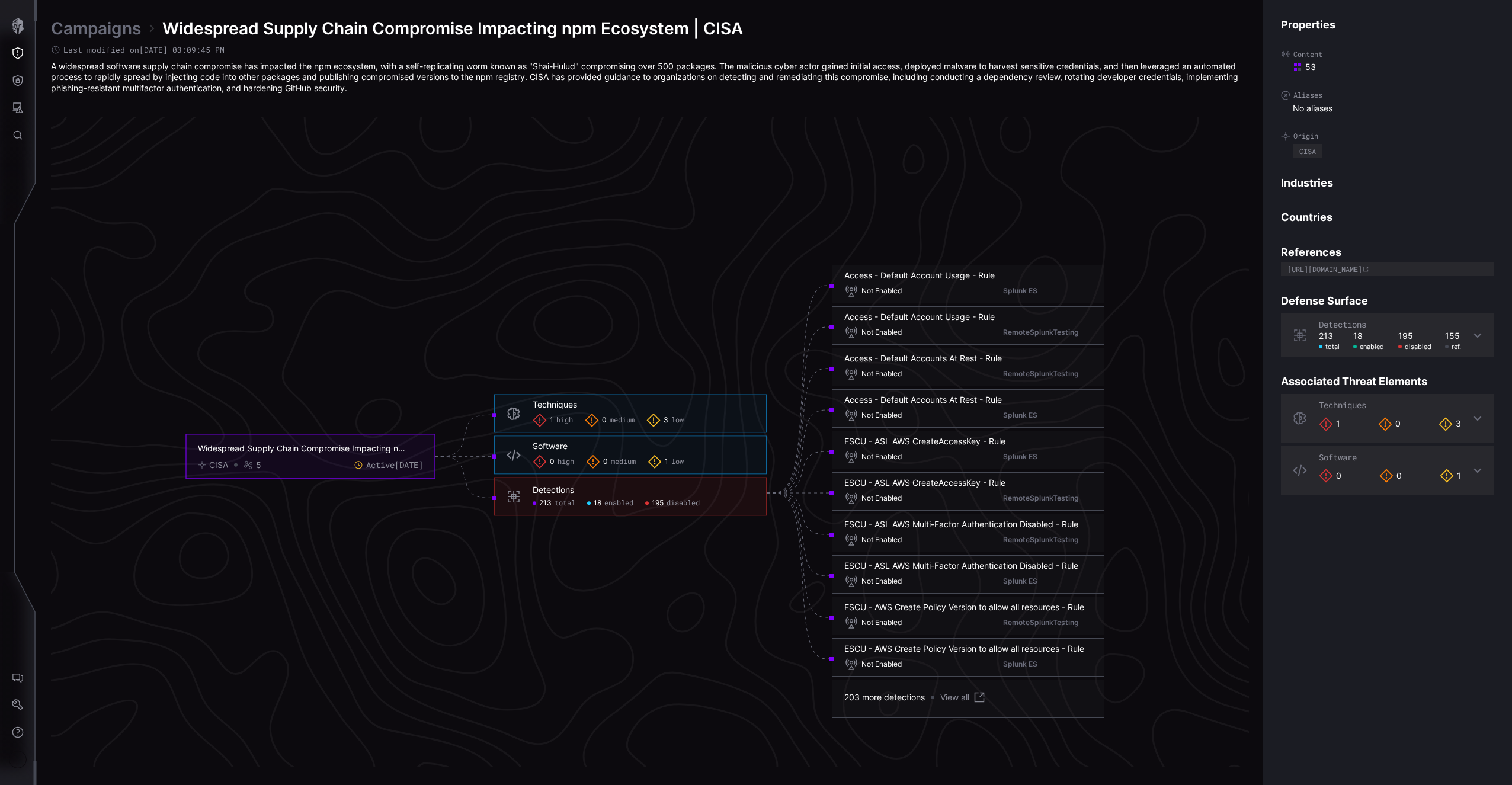
click at [628, 499] on span "enabled" at bounding box center [618, 504] width 29 height 10
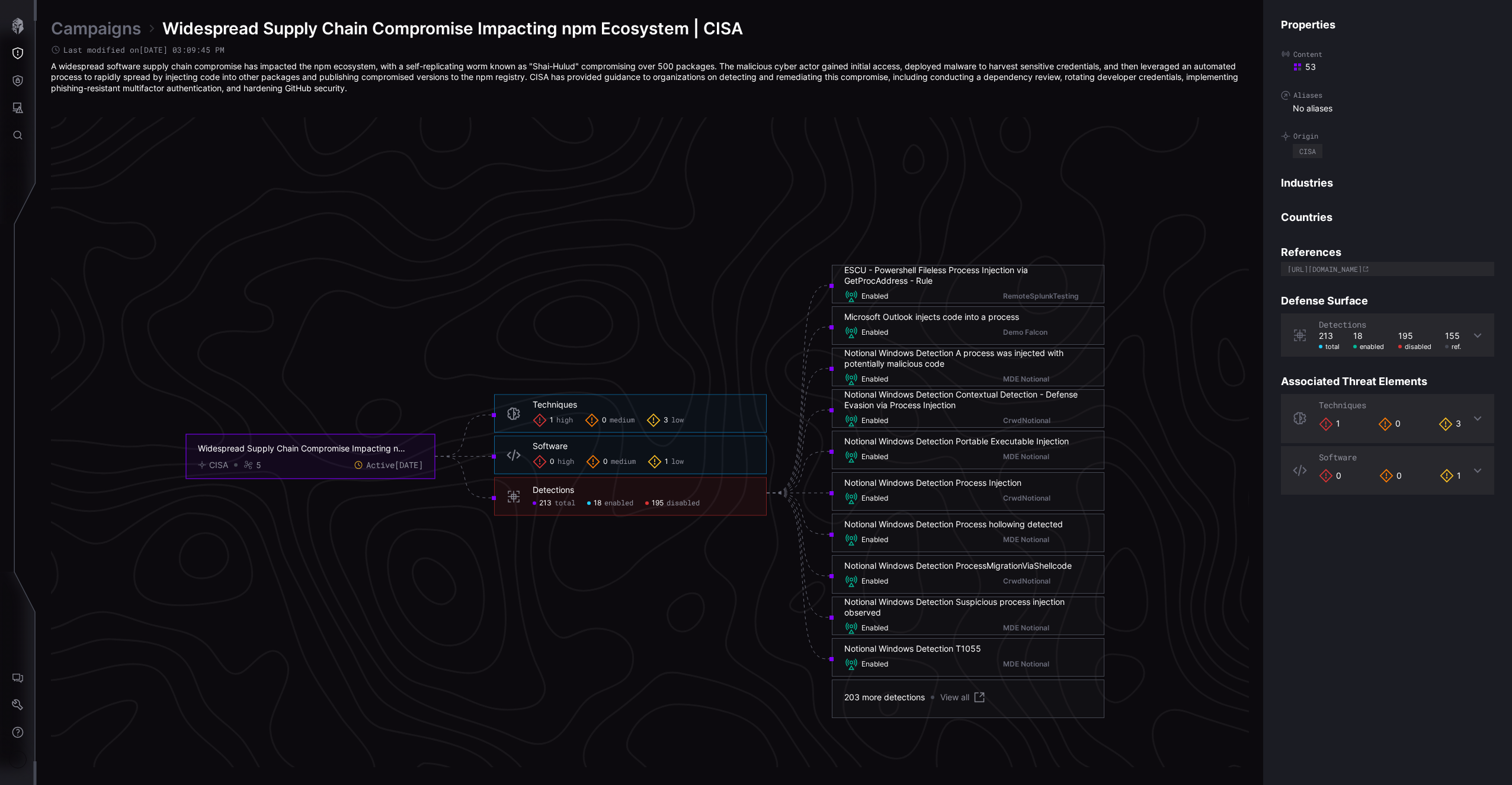
click at [669, 465] on div "1 low" at bounding box center [666, 462] width 36 height 14
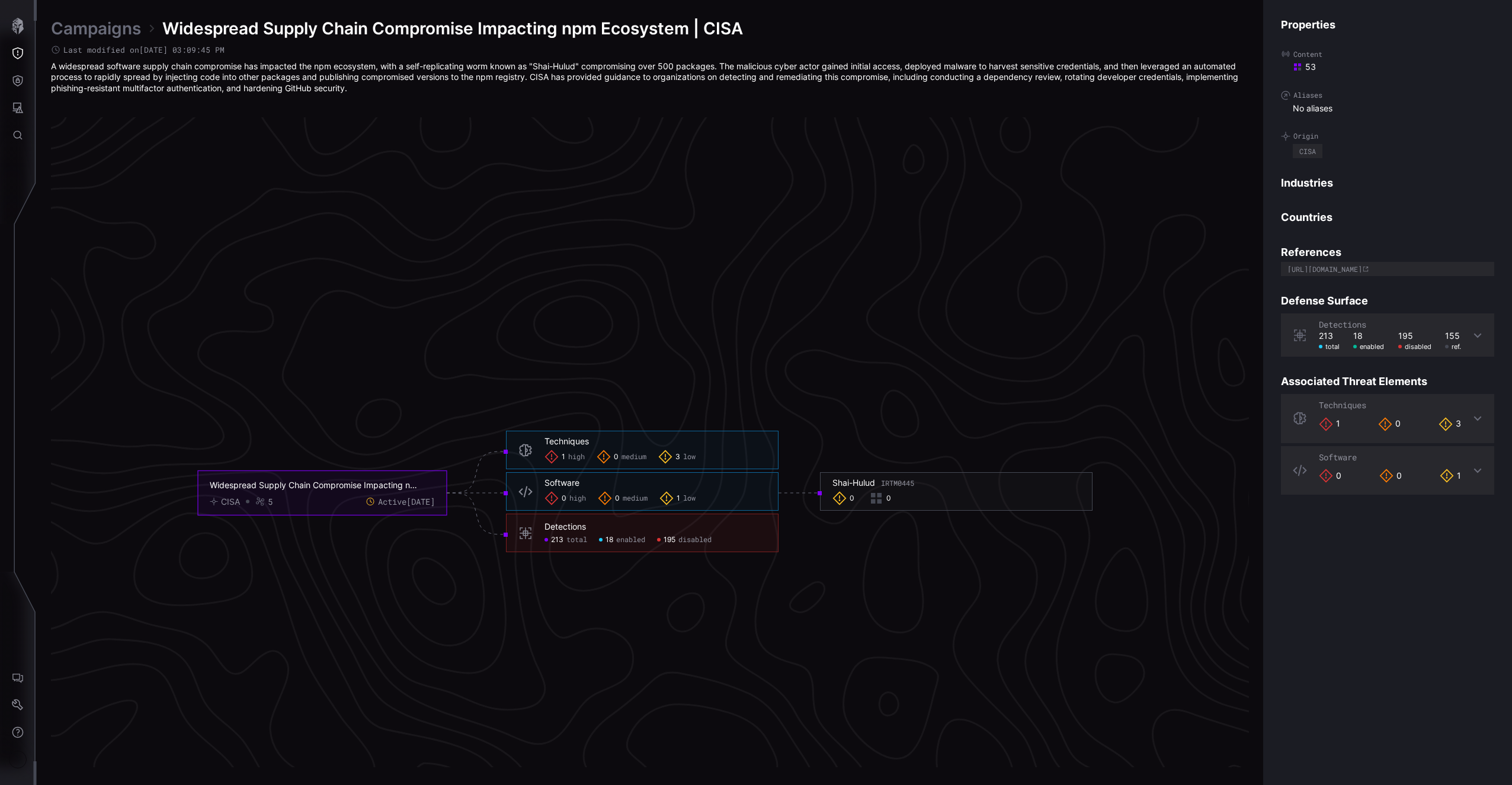
click at [691, 459] on span "low" at bounding box center [689, 457] width 13 height 10
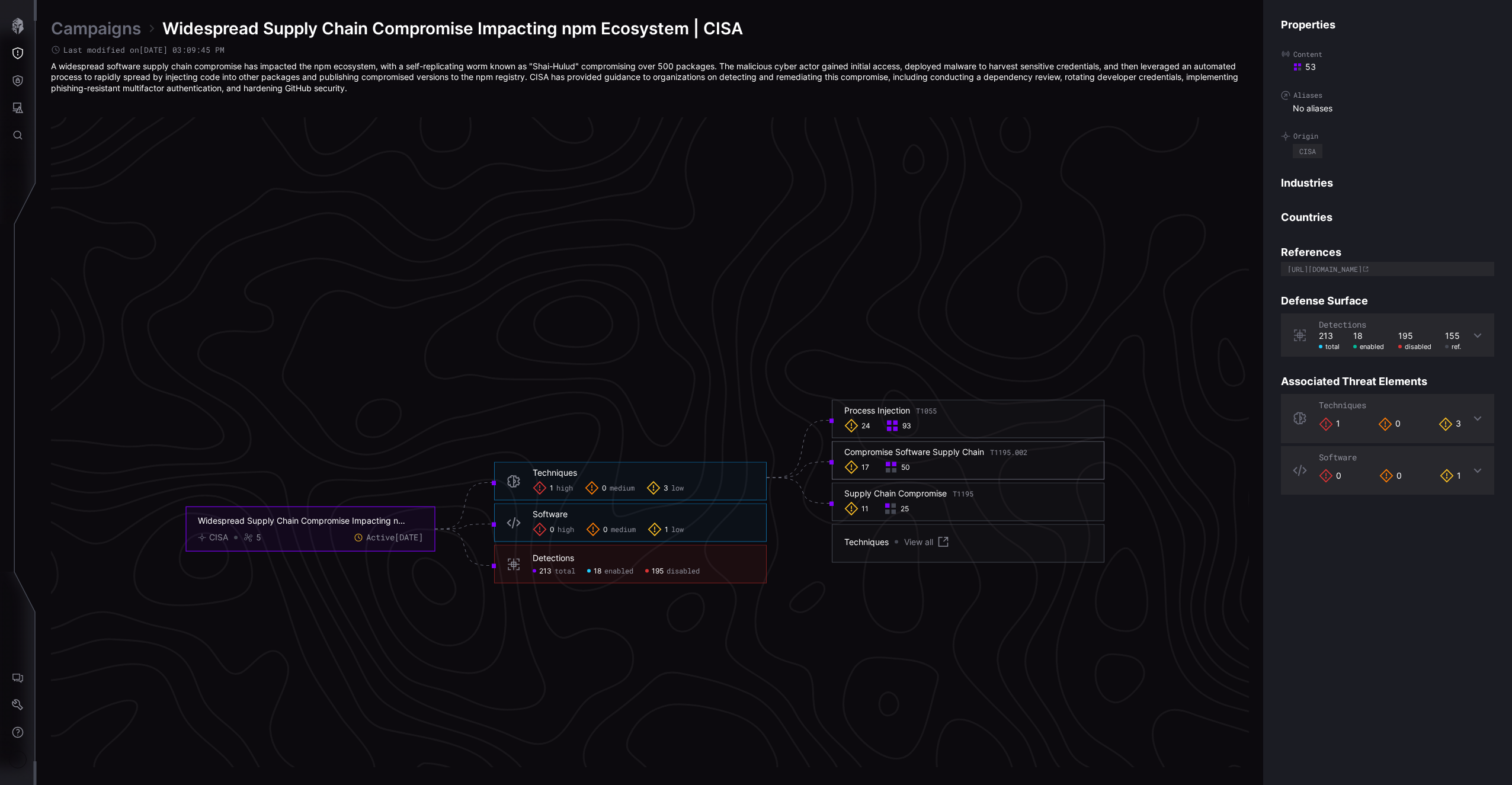
click at [898, 465] on icon at bounding box center [891, 467] width 14 height 14
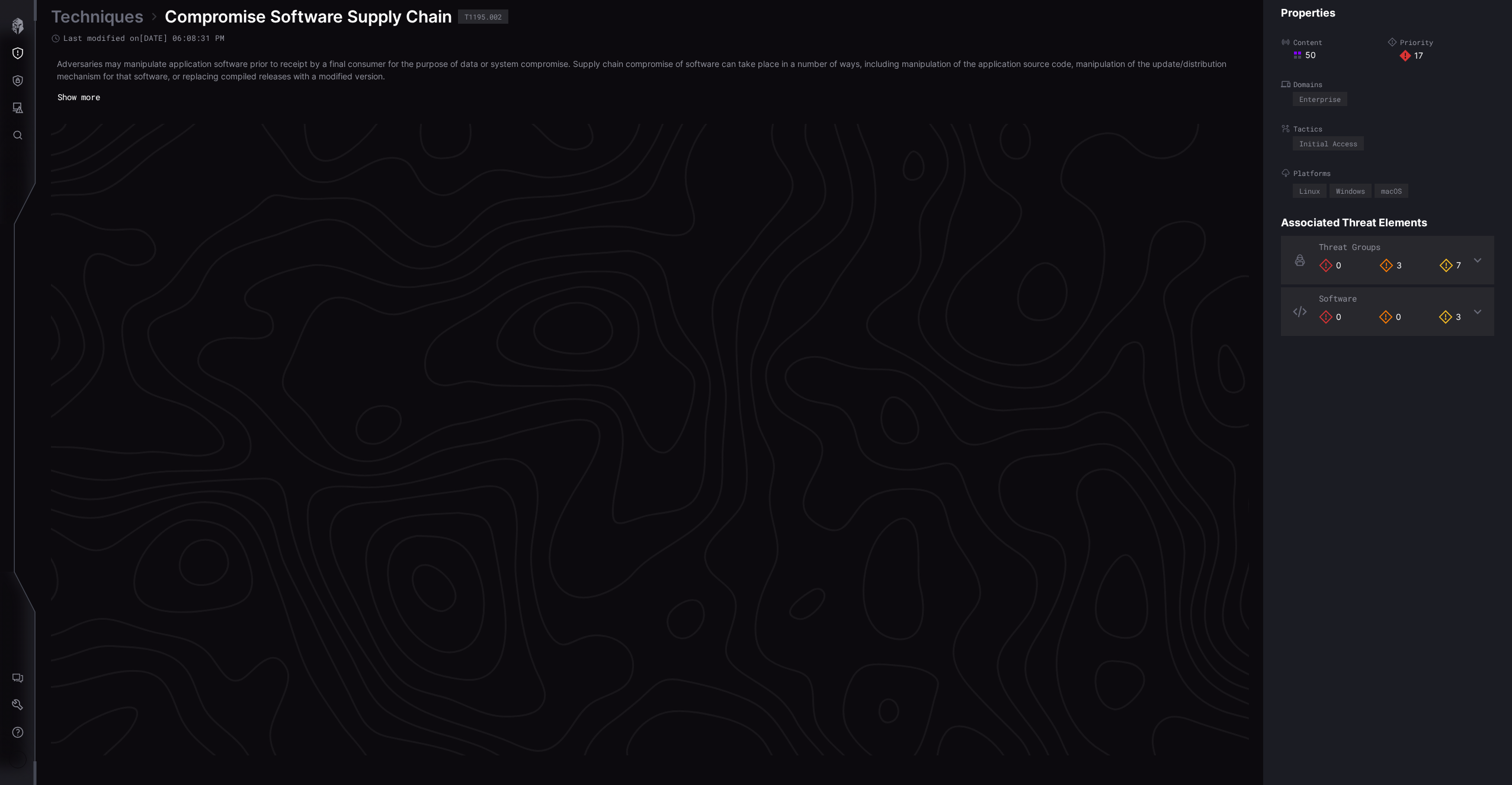
scroll to position [2356, 294]
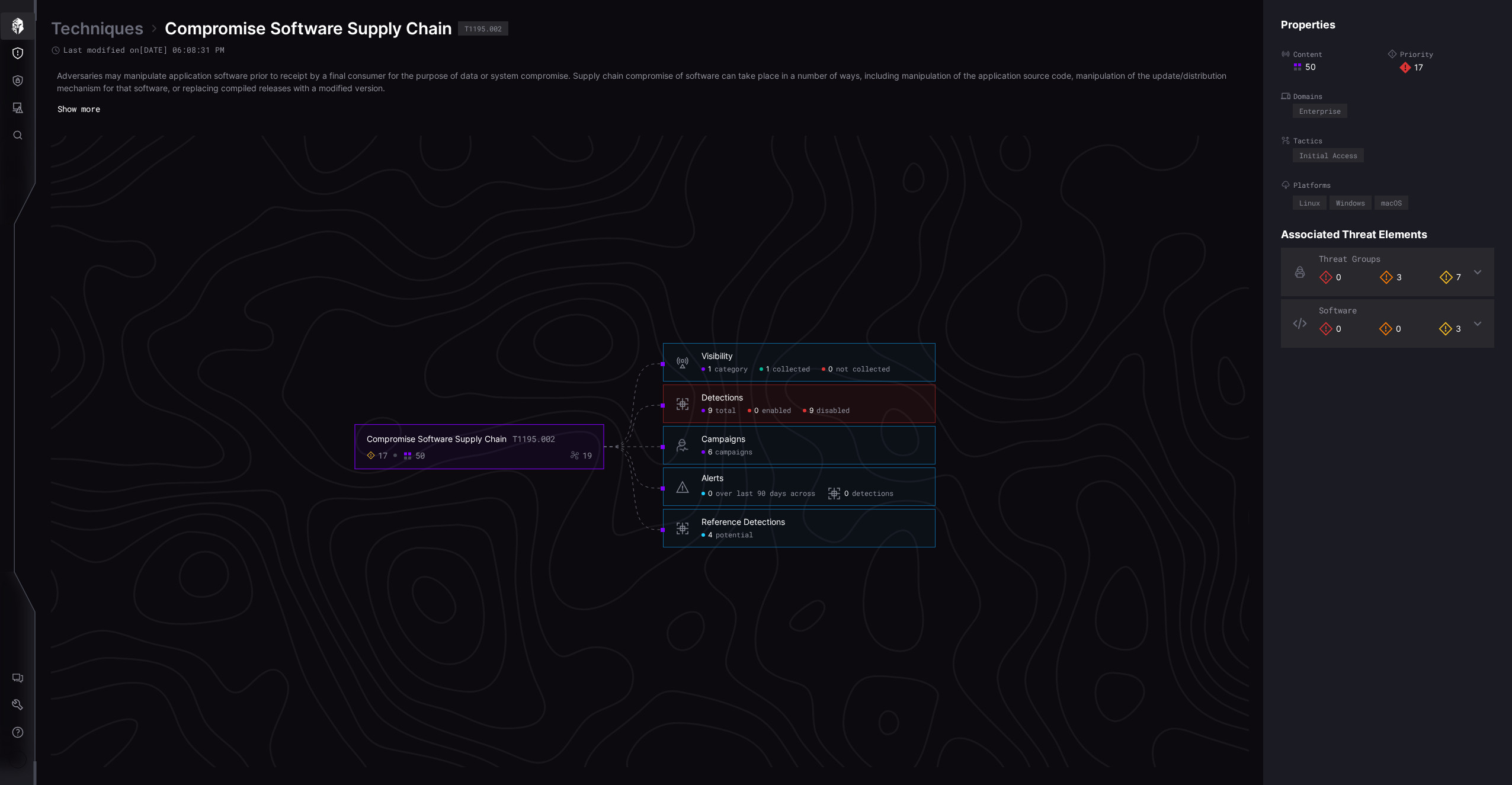
click at [16, 31] on icon "button" at bounding box center [18, 26] width 12 height 17
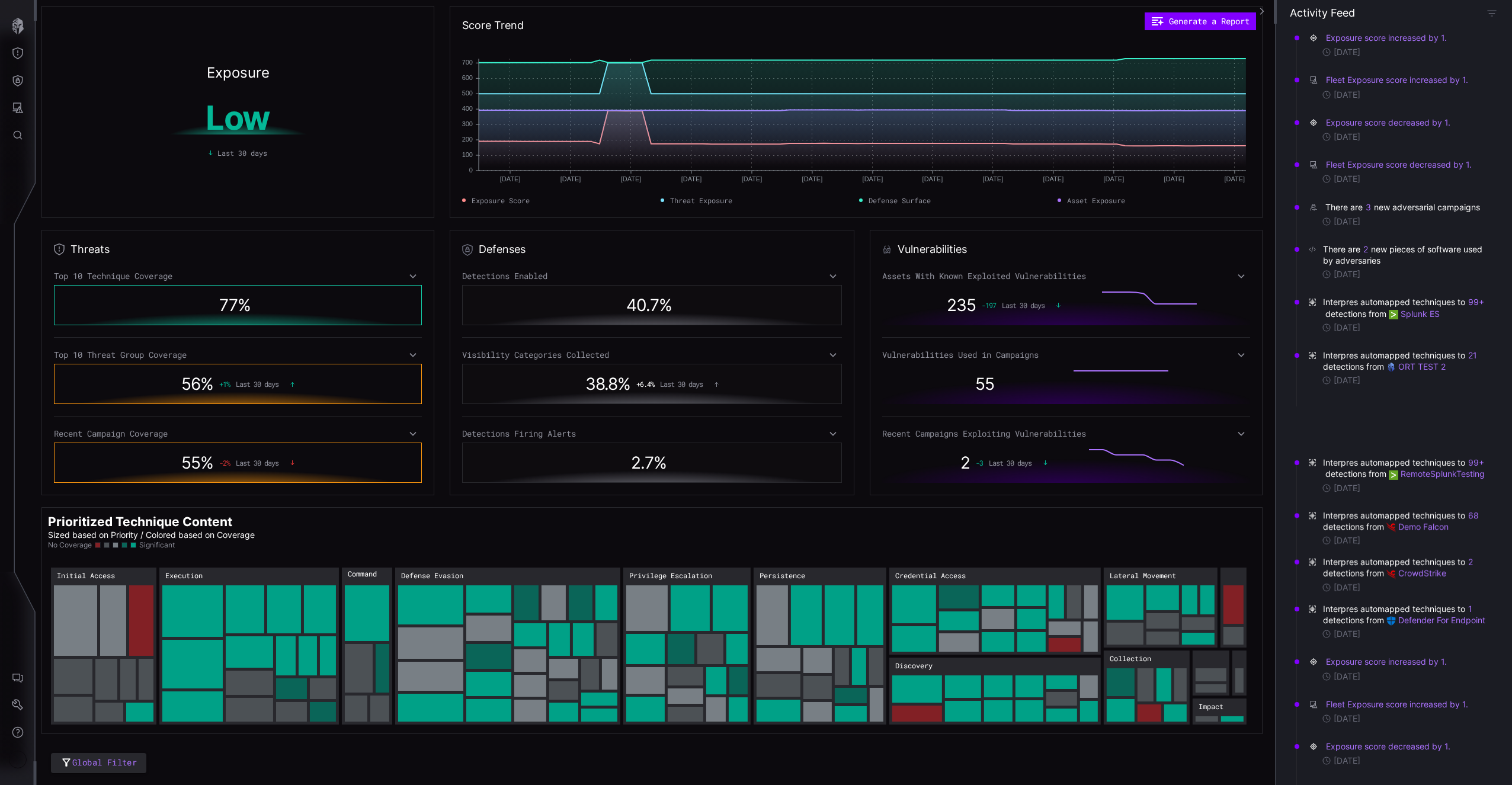
click at [371, 277] on div "Top 10 Technique Coverage" at bounding box center [237, 276] width 368 height 11
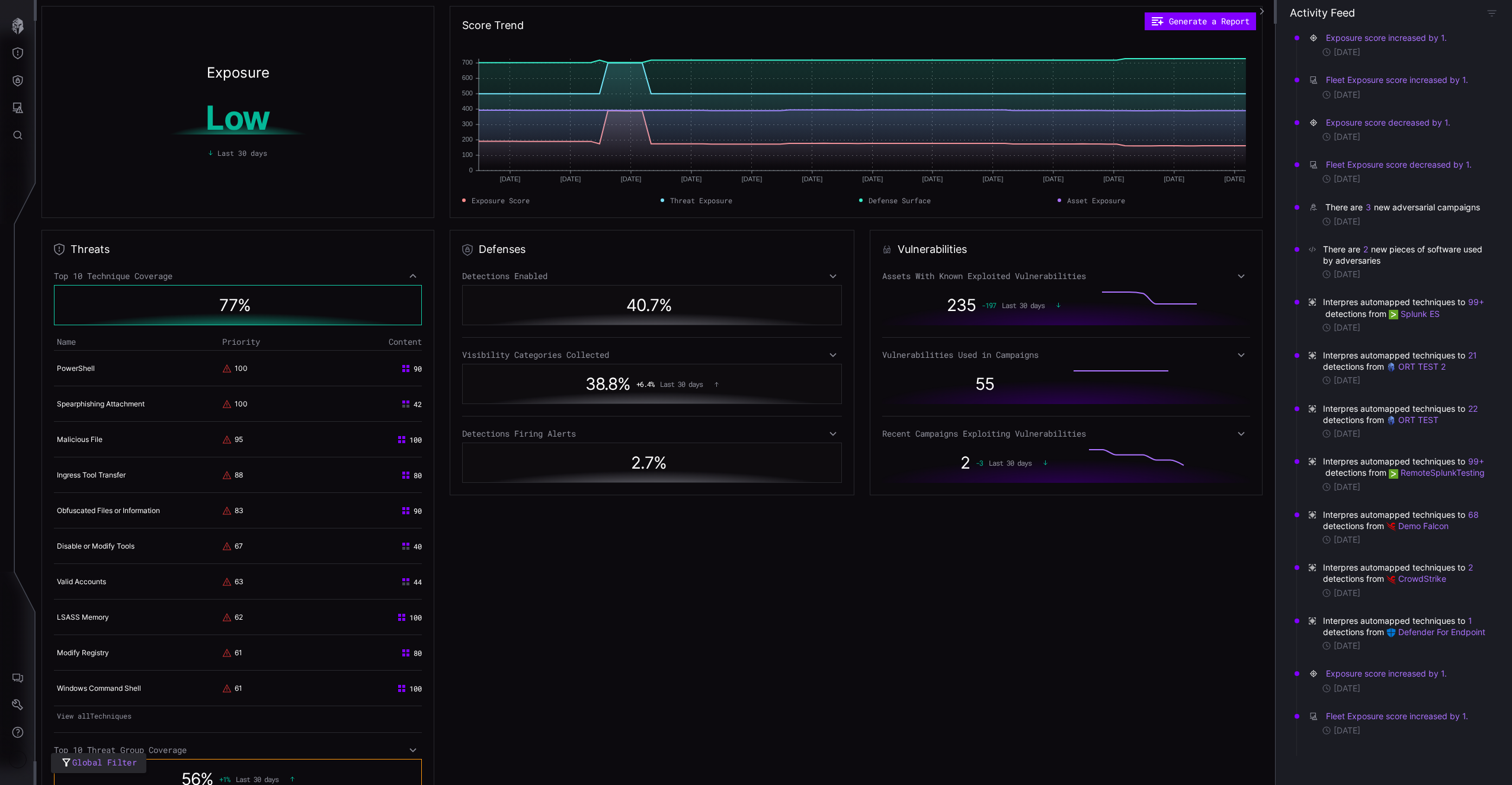
click at [372, 278] on div "Top 10 Technique Coverage" at bounding box center [237, 276] width 368 height 11
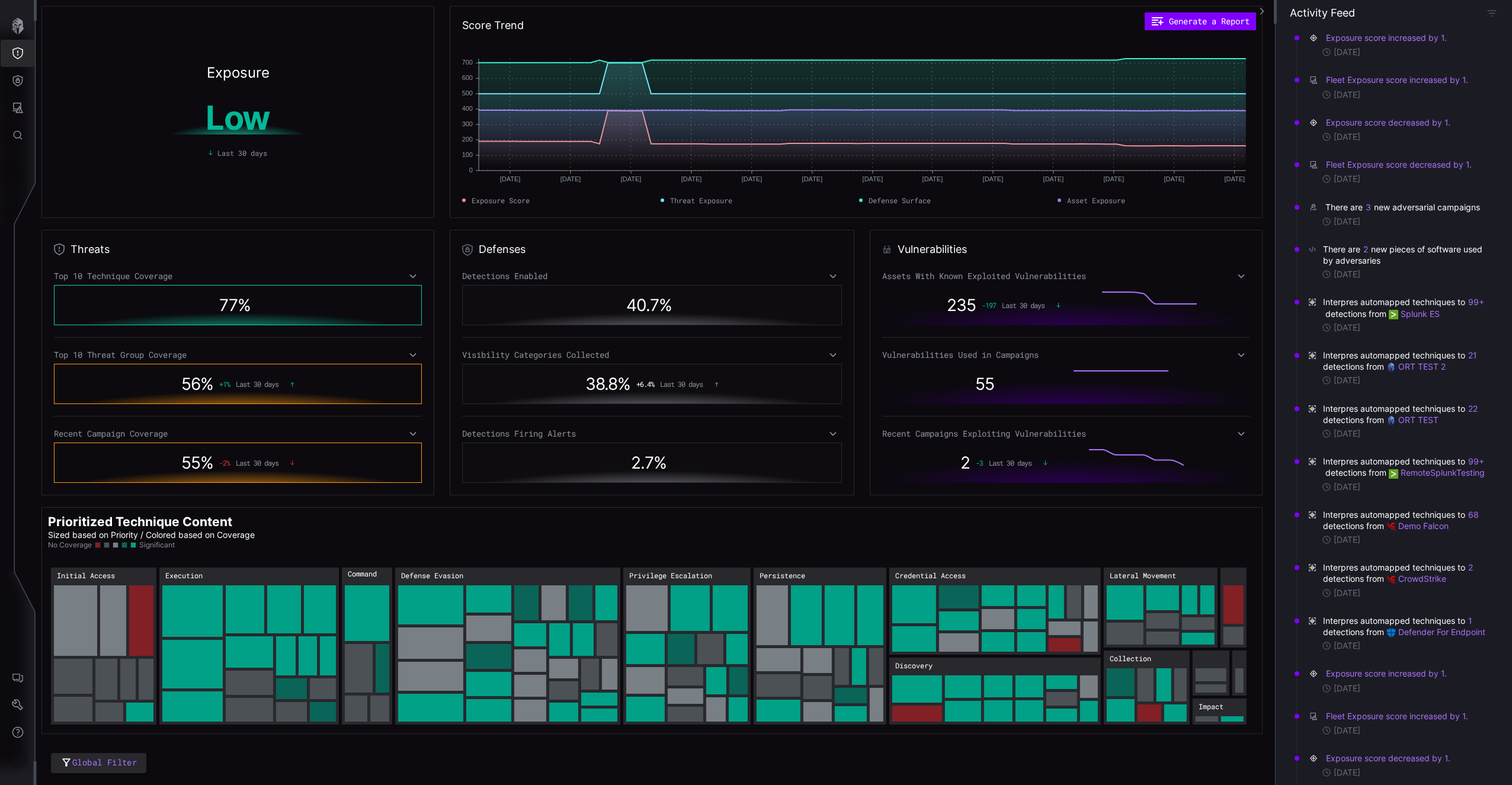
click at [18, 67] on button "Defense Surface" at bounding box center [18, 81] width 35 height 28
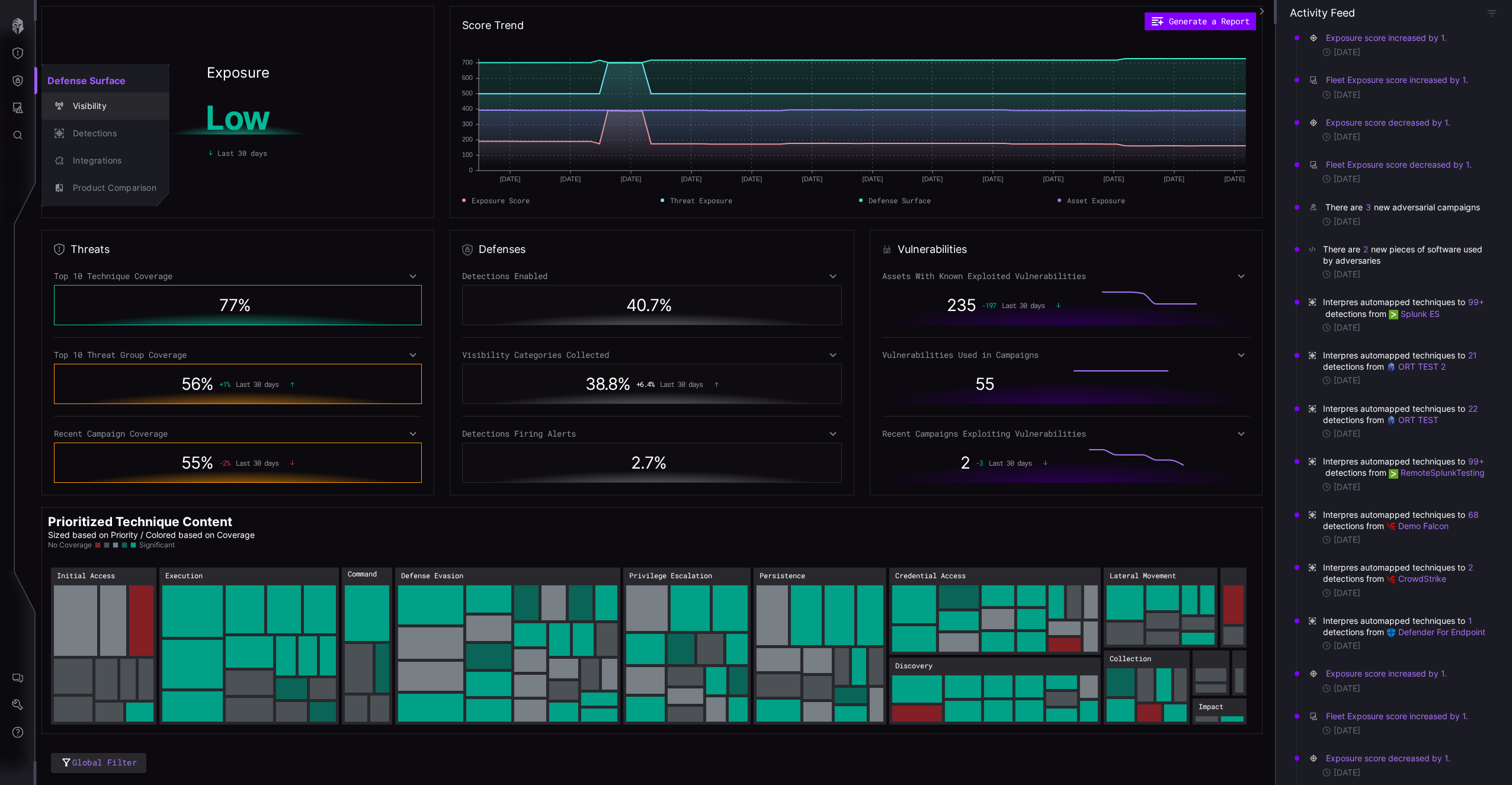
click at [107, 120] on button "Detections" at bounding box center [105, 134] width 128 height 28
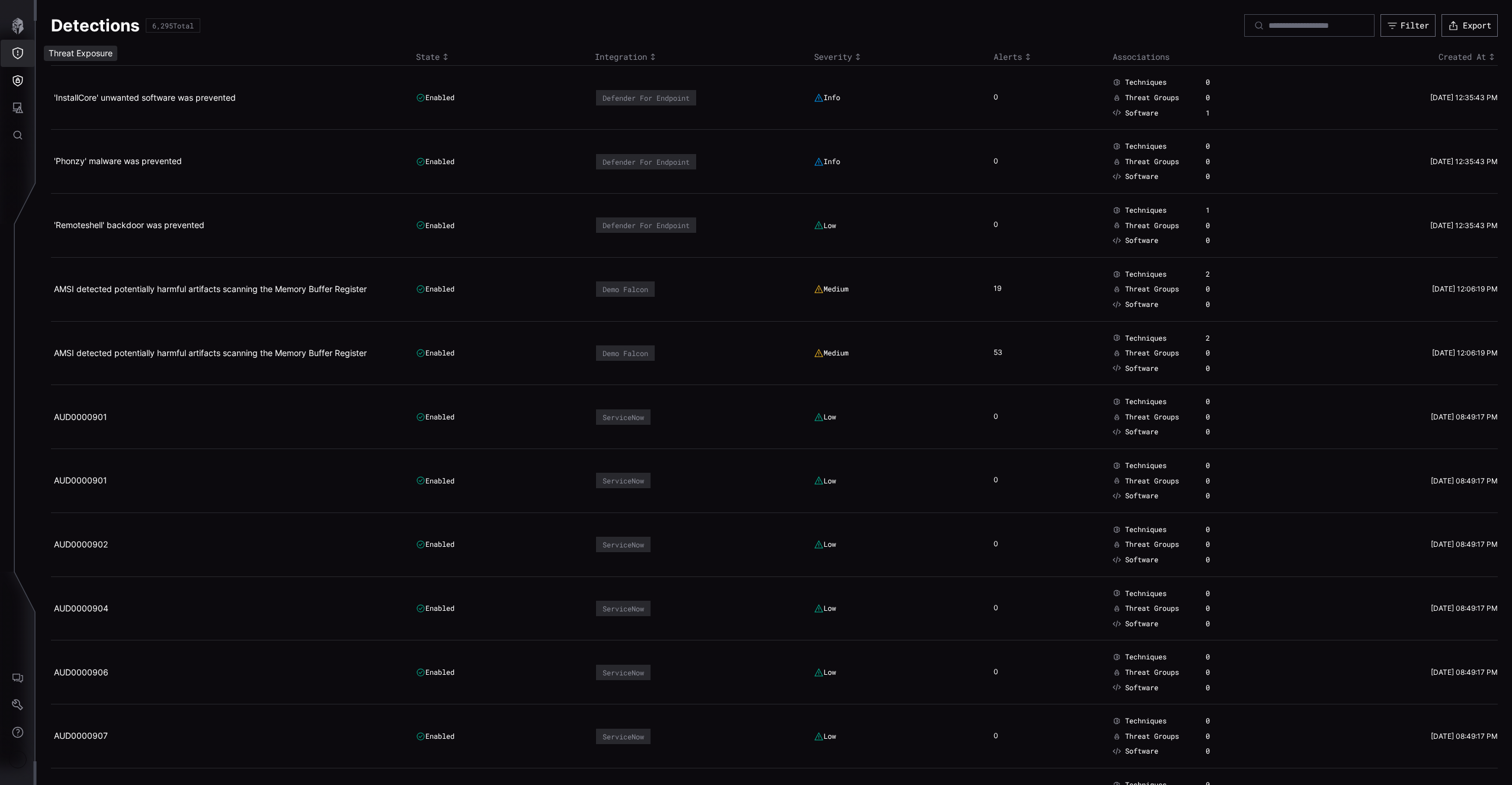
click at [28, 60] on button "Threat Exposure" at bounding box center [18, 54] width 35 height 28
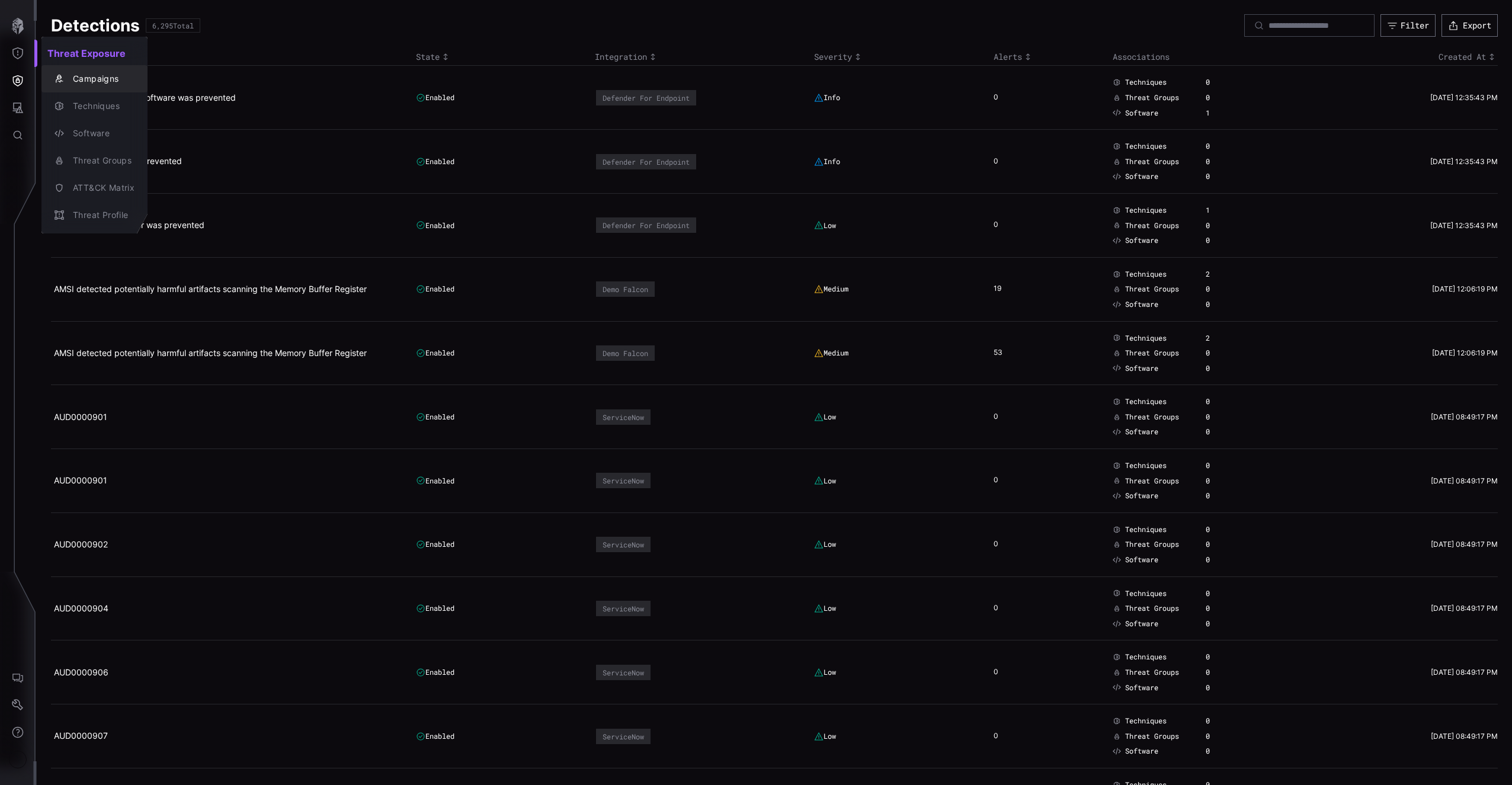
click at [68, 90] on div "Threat Exposure Campaigns Techniques Software Threat Groups ATT&CK Matrix Threa…" at bounding box center [94, 135] width 106 height 187
click at [67, 84] on div "Campaigns" at bounding box center [101, 78] width 67 height 15
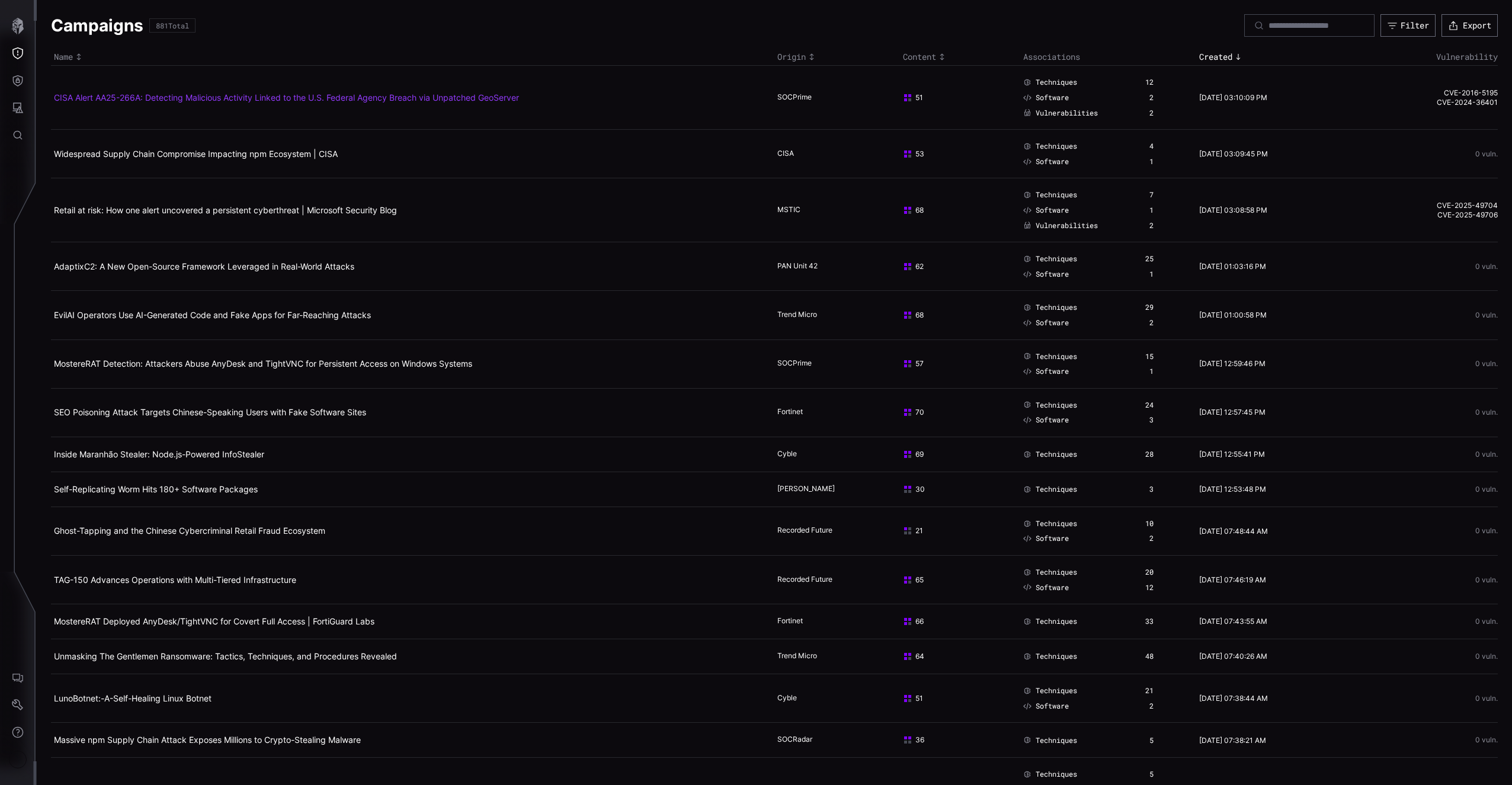
click at [87, 97] on link "CISA Alert AA25-266A: Detecting Malicious Activity Linked to the U.S. Federal A…" at bounding box center [285, 97] width 465 height 10
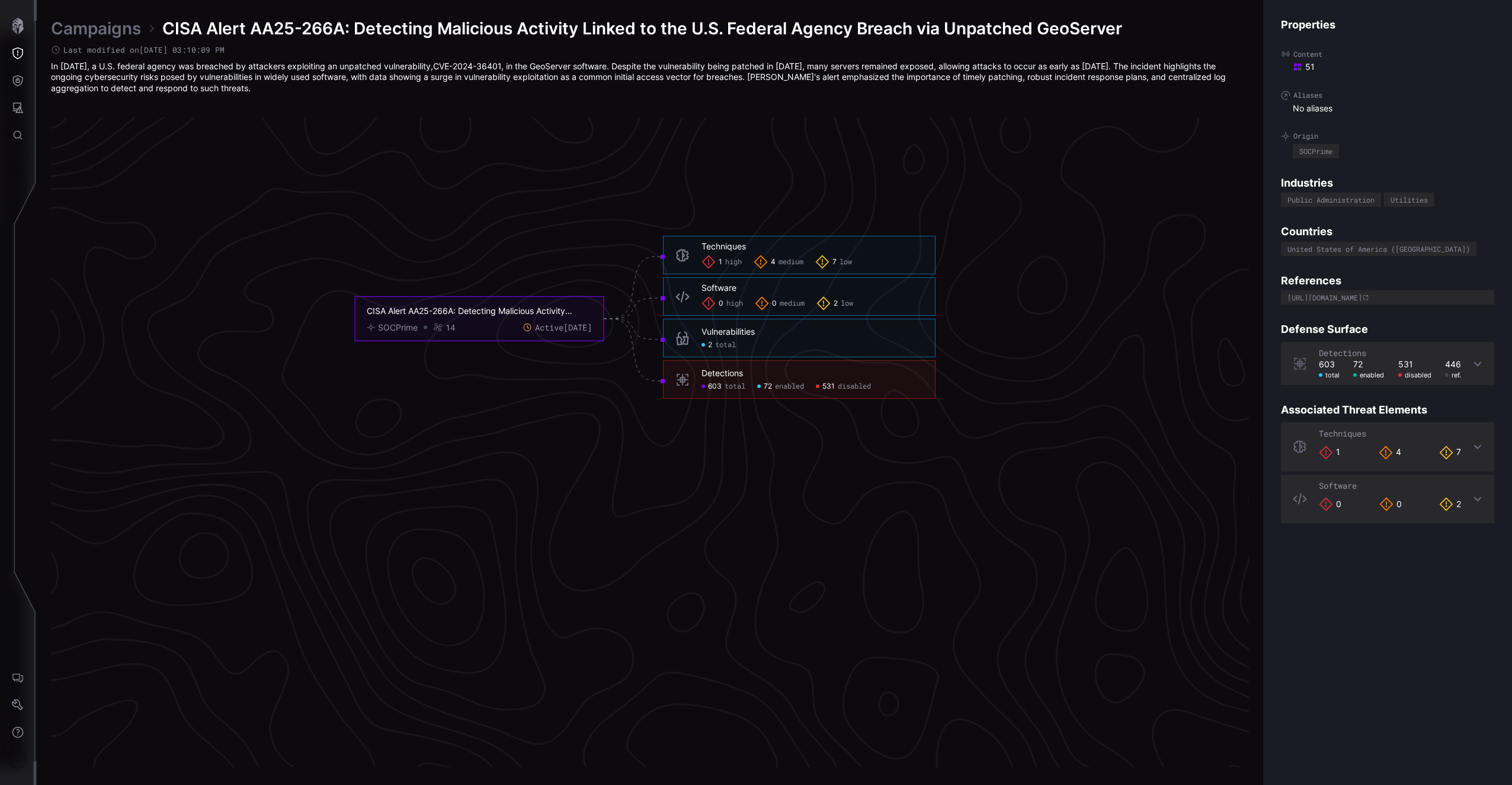
scroll to position [2404, 294]
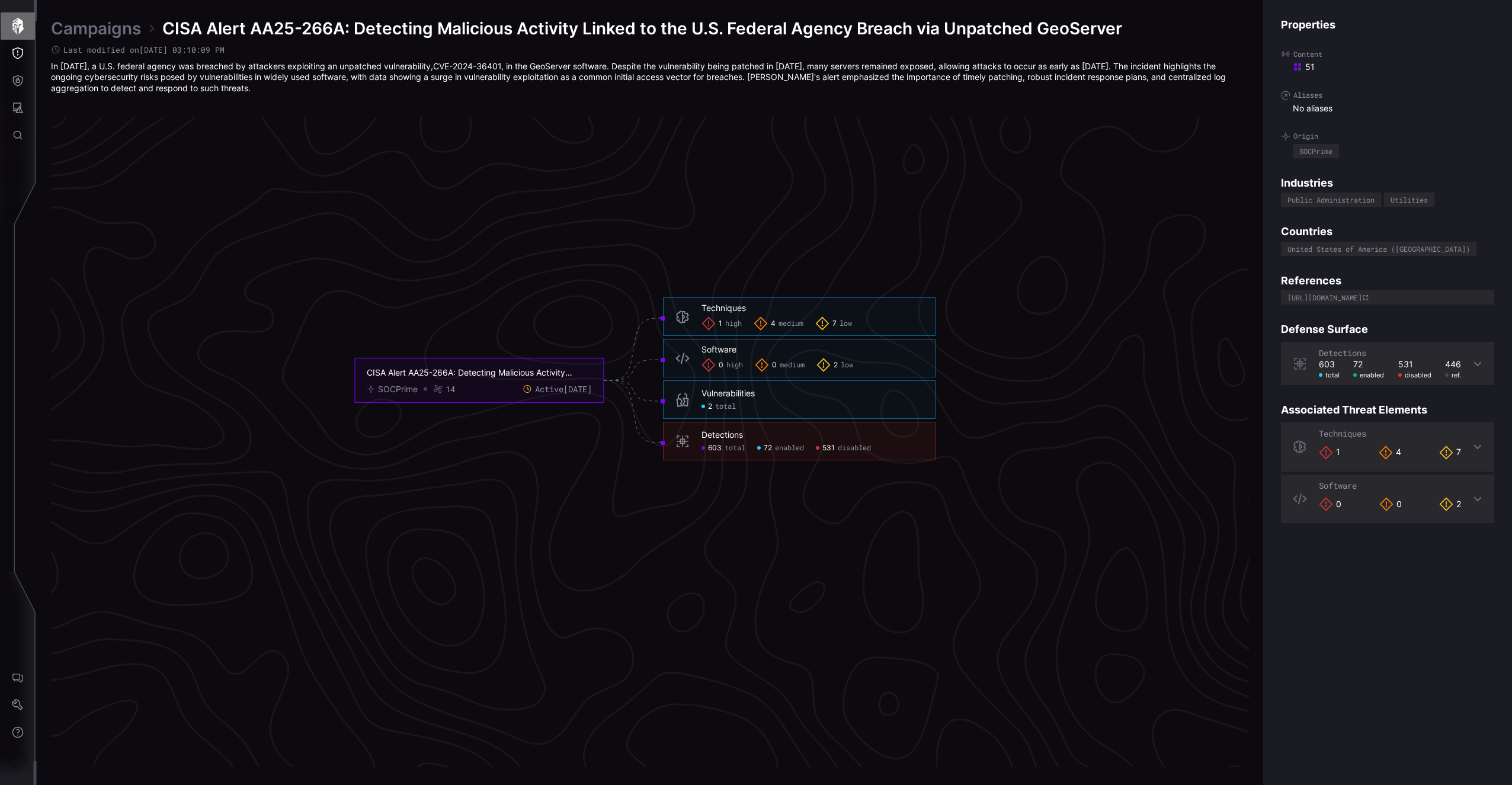
click at [7, 29] on button "button" at bounding box center [18, 27] width 35 height 28
